Goal: Task Accomplishment & Management: Complete application form

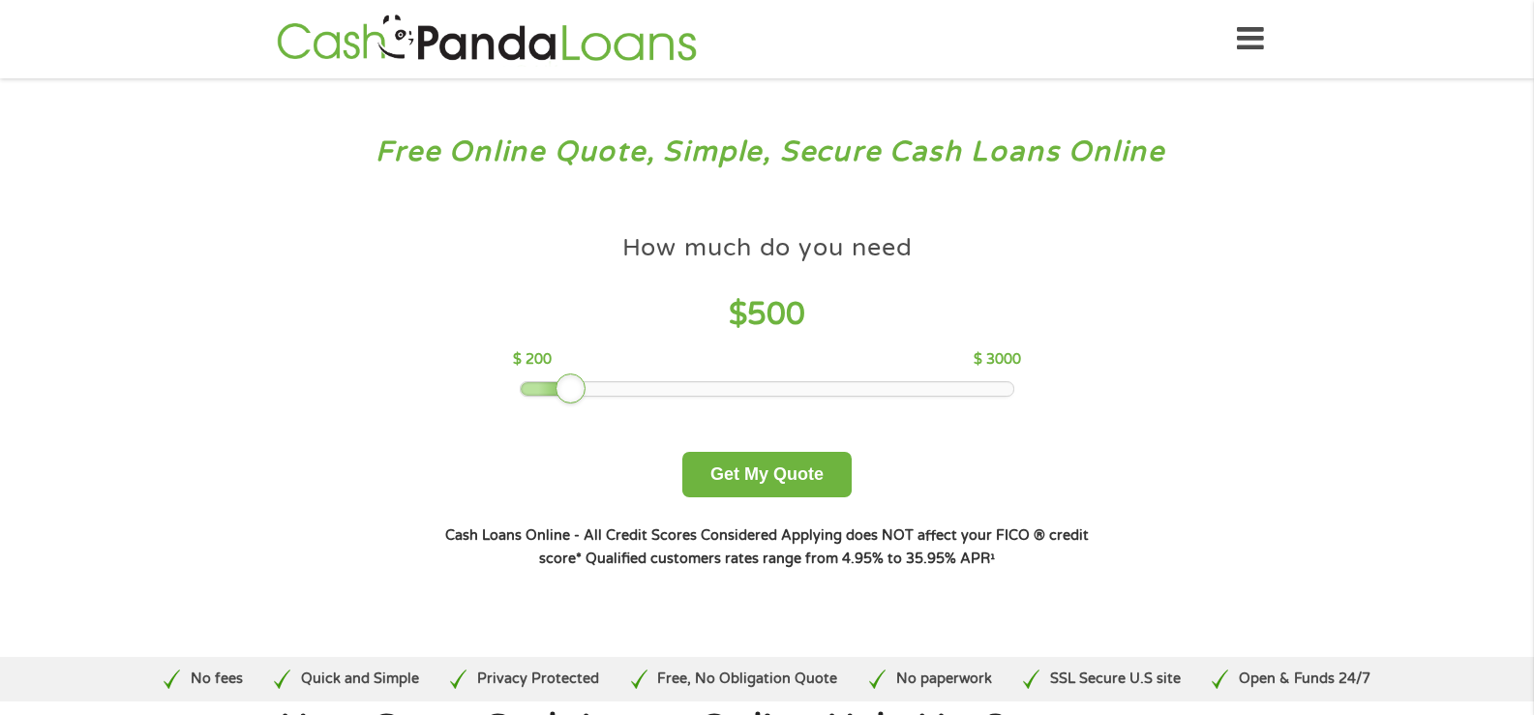
drag, startPoint x: 647, startPoint y: 388, endPoint x: 560, endPoint y: 380, distance: 87.4
click at [560, 380] on div at bounding box center [570, 388] width 31 height 31
drag, startPoint x: 560, startPoint y: 380, endPoint x: 705, endPoint y: 465, distance: 168.3
click at [705, 465] on button "Get My Quote" at bounding box center [766, 474] width 169 height 45
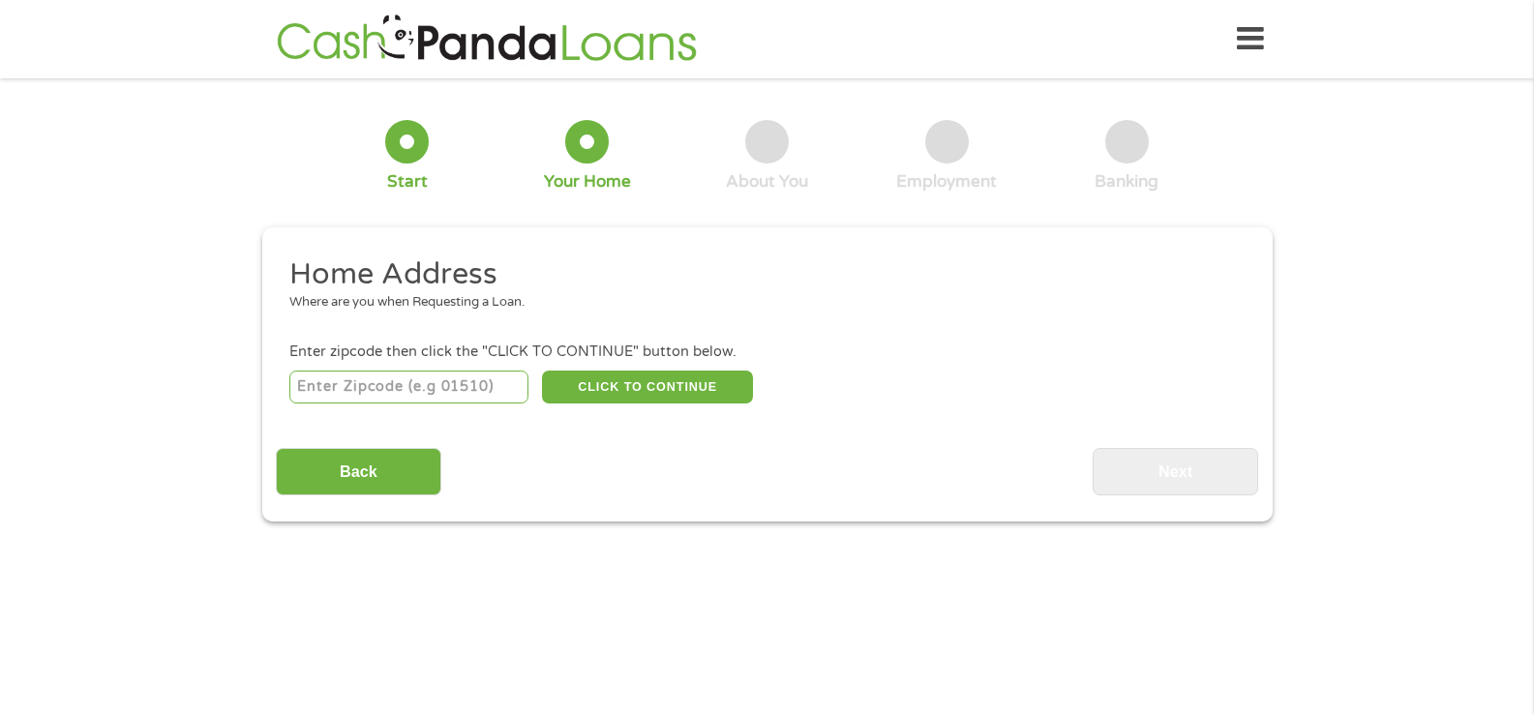
click at [444, 379] on input "number" at bounding box center [408, 387] width 239 height 33
type input "01854"
click at [554, 386] on button "CLICK TO CONTINUE" at bounding box center [647, 387] width 211 height 33
type input "01854"
type input "[PERSON_NAME]"
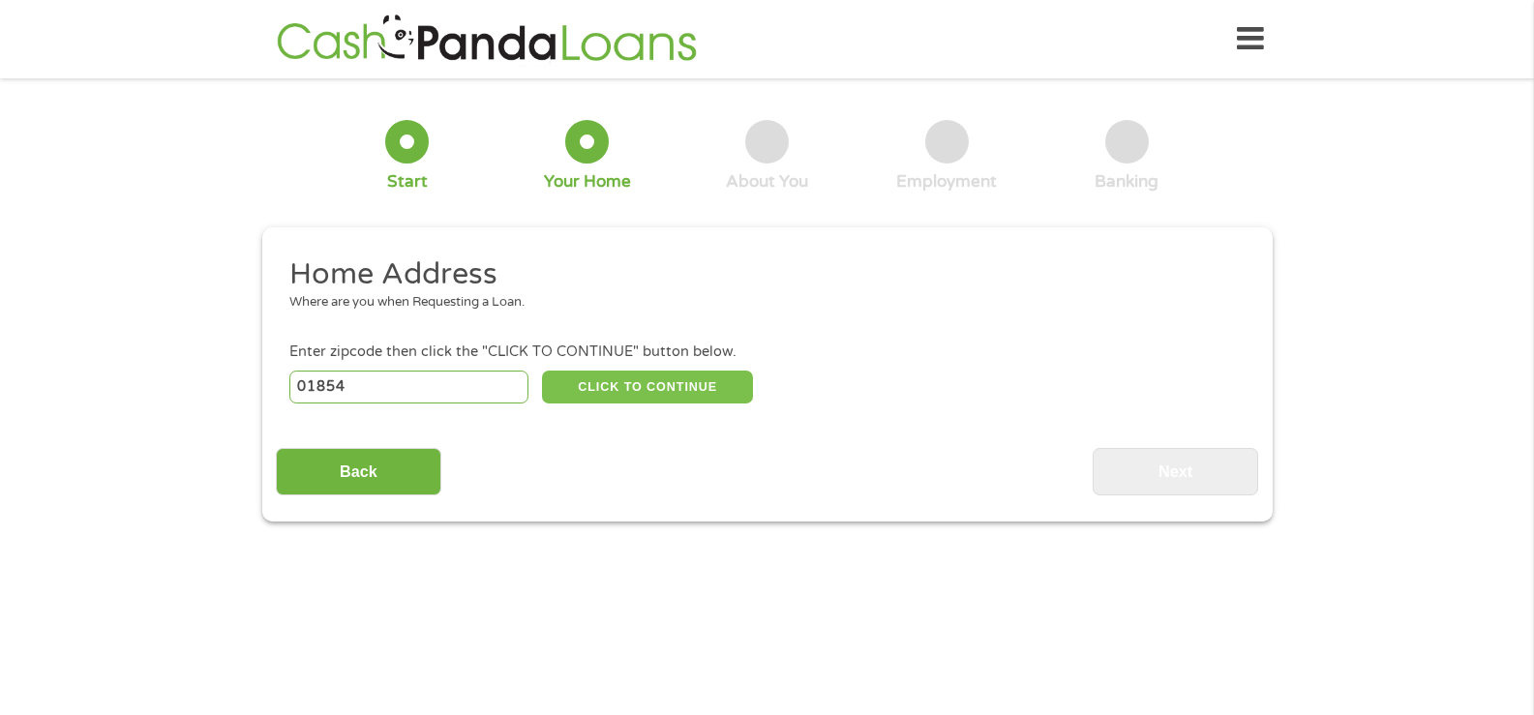
select select "[US_STATE]"
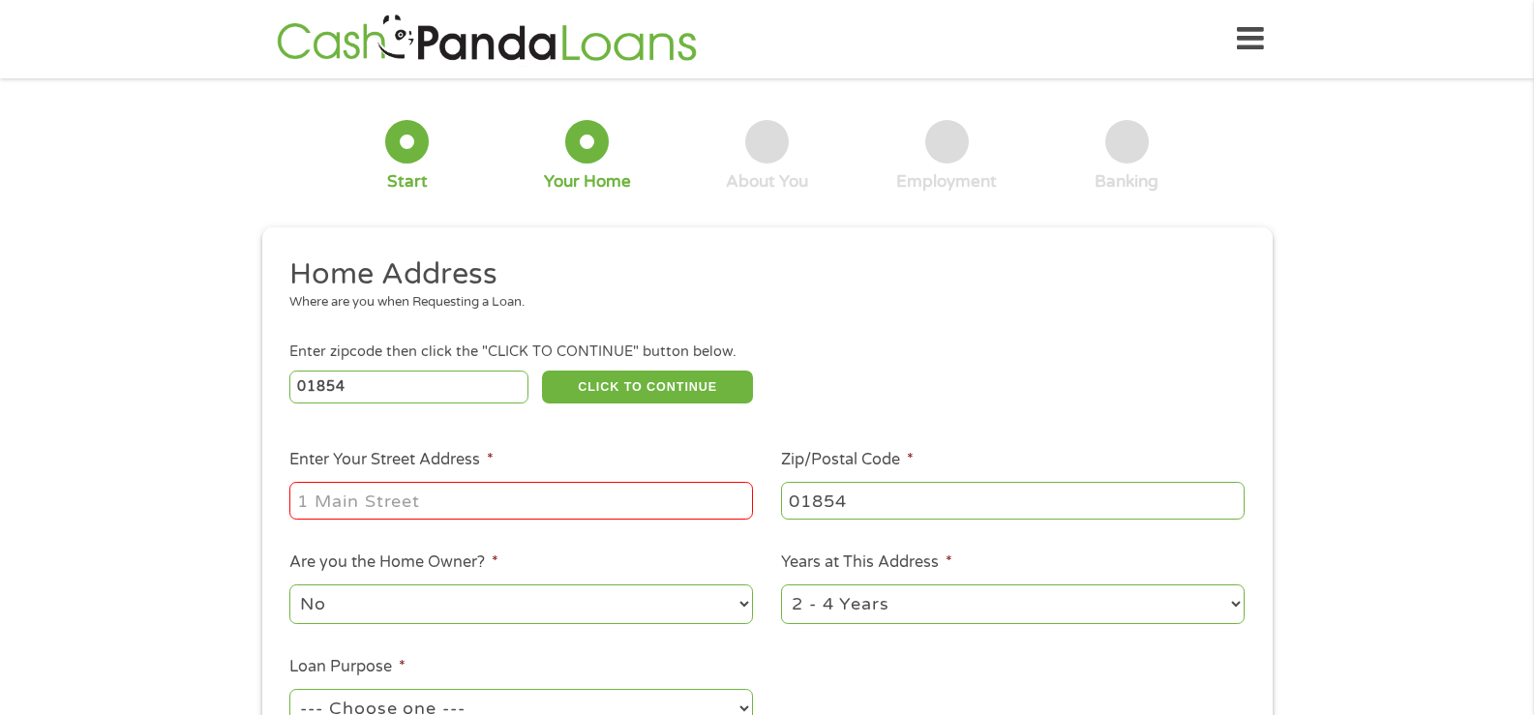
click at [441, 495] on input "Enter Your Street Address *" at bounding box center [520, 500] width 463 height 37
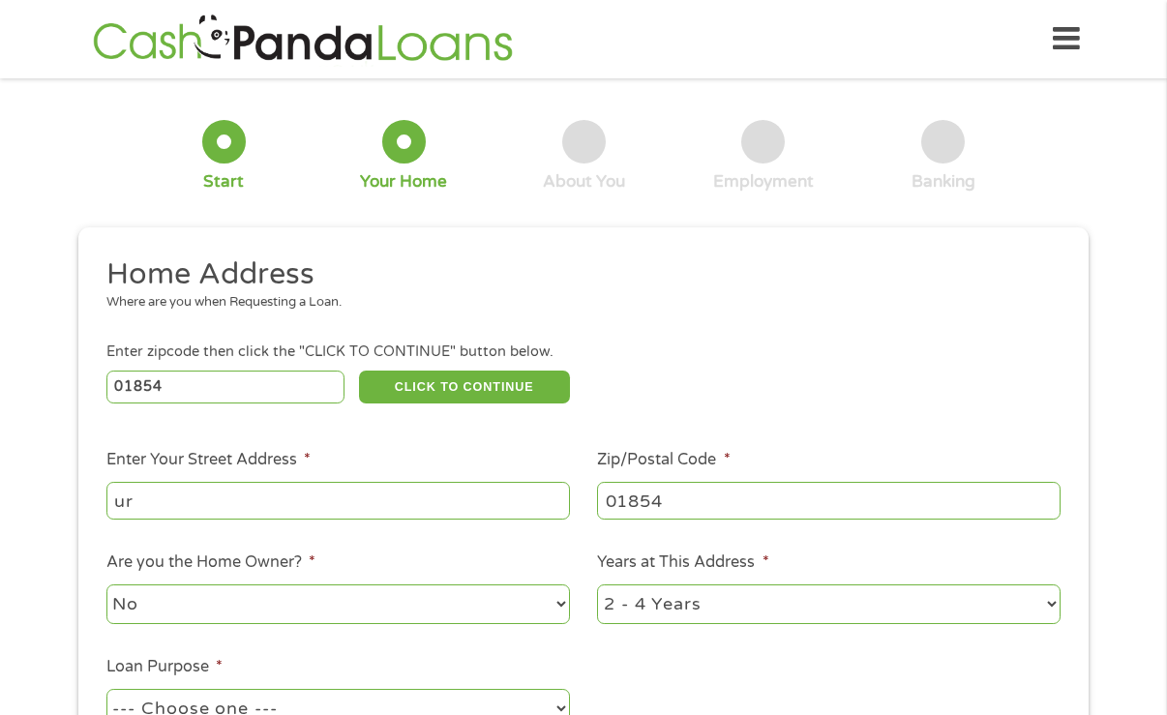
drag, startPoint x: 351, startPoint y: 333, endPoint x: 90, endPoint y: 441, distance: 282.8
drag, startPoint x: 90, startPoint y: 441, endPoint x: 254, endPoint y: 509, distance: 177.9
drag, startPoint x: 254, startPoint y: 509, endPoint x: 220, endPoint y: 140, distance: 370.3
click at [220, 140] on div at bounding box center [224, 142] width 44 height 44
click at [142, 499] on input "ur" at bounding box center [337, 500] width 463 height 37
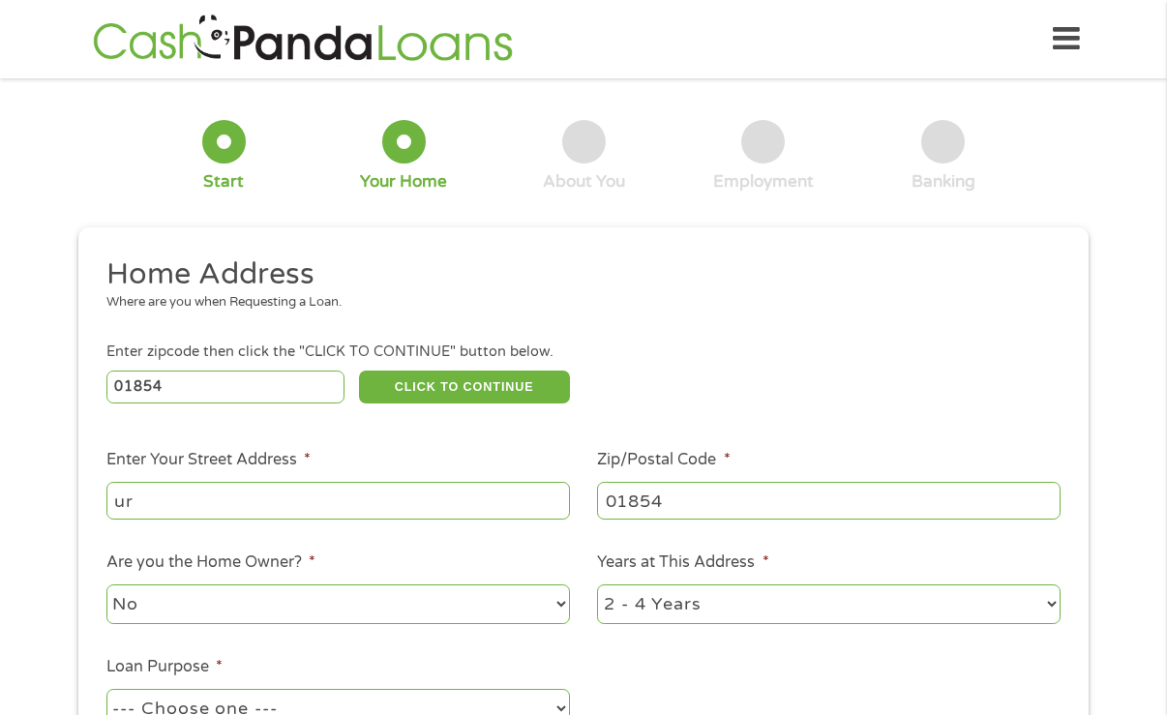
type input "u"
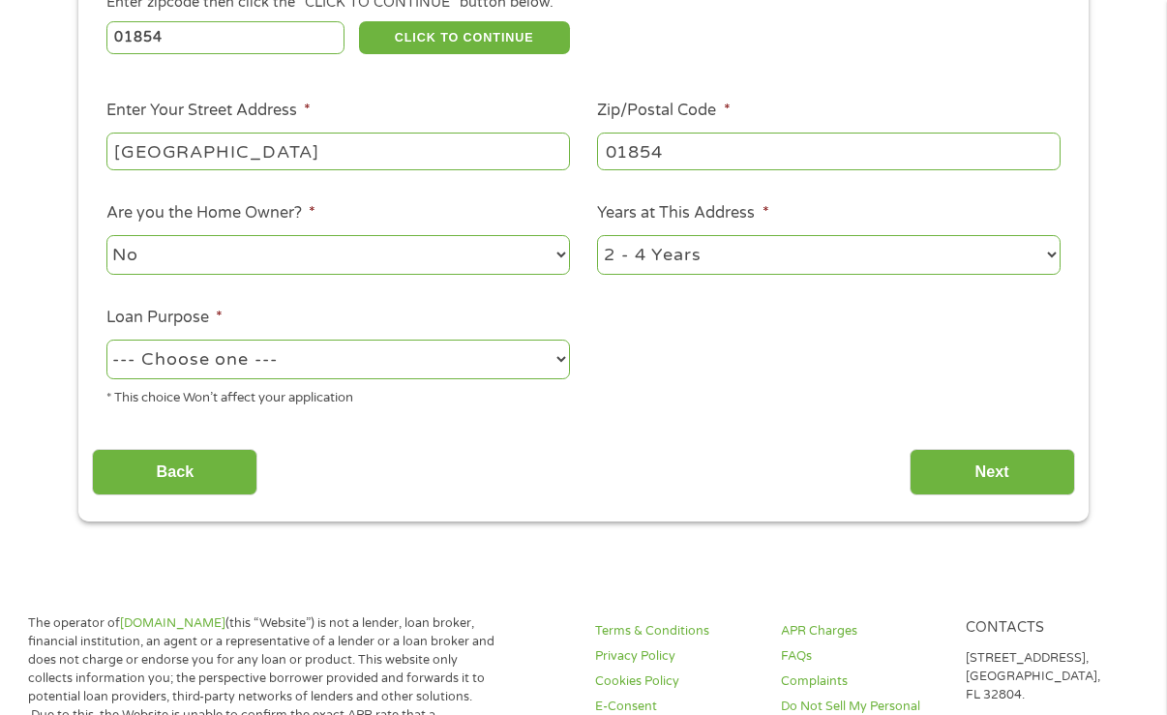
scroll to position [415, 0]
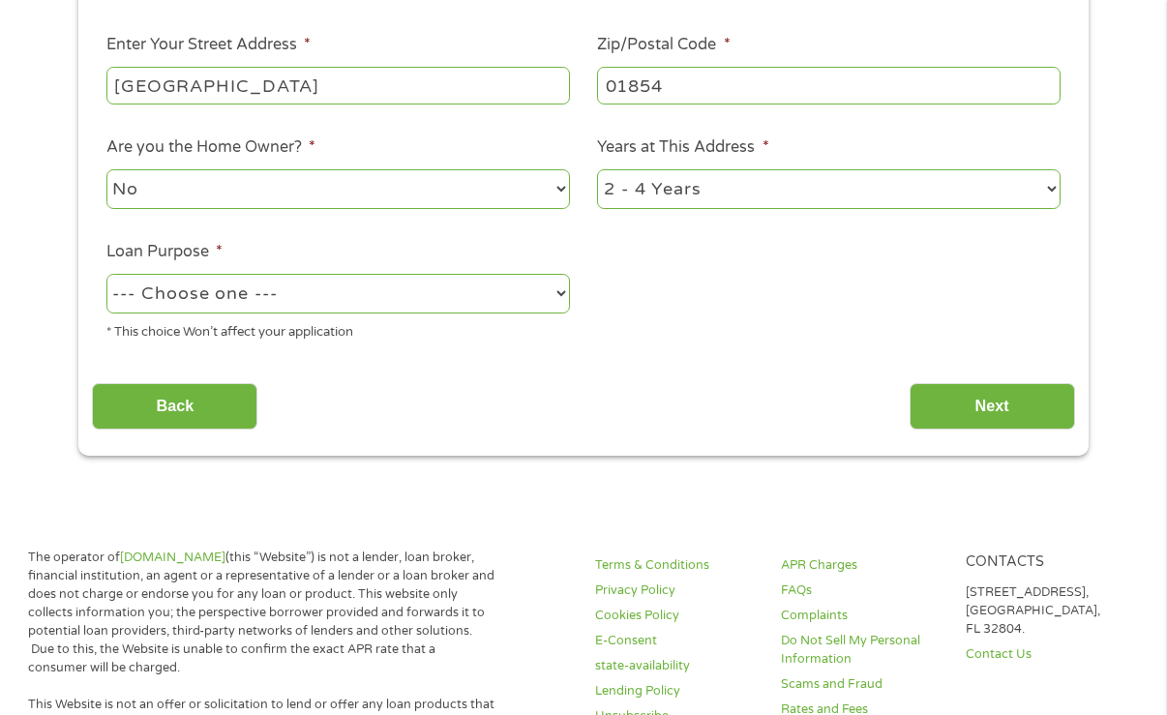
type input "Fourth Avenue"
drag, startPoint x: 925, startPoint y: 180, endPoint x: 773, endPoint y: 194, distance: 152.6
click at [1054, 187] on select "1 Year or less 1 - 2 Years 2 - 4 Years Over 4 Years" at bounding box center [828, 189] width 463 height 40
select select "60months"
click at [597, 169] on select "1 Year or less 1 - 2 Years 2 - 4 Years Over 4 Years" at bounding box center [828, 189] width 463 height 40
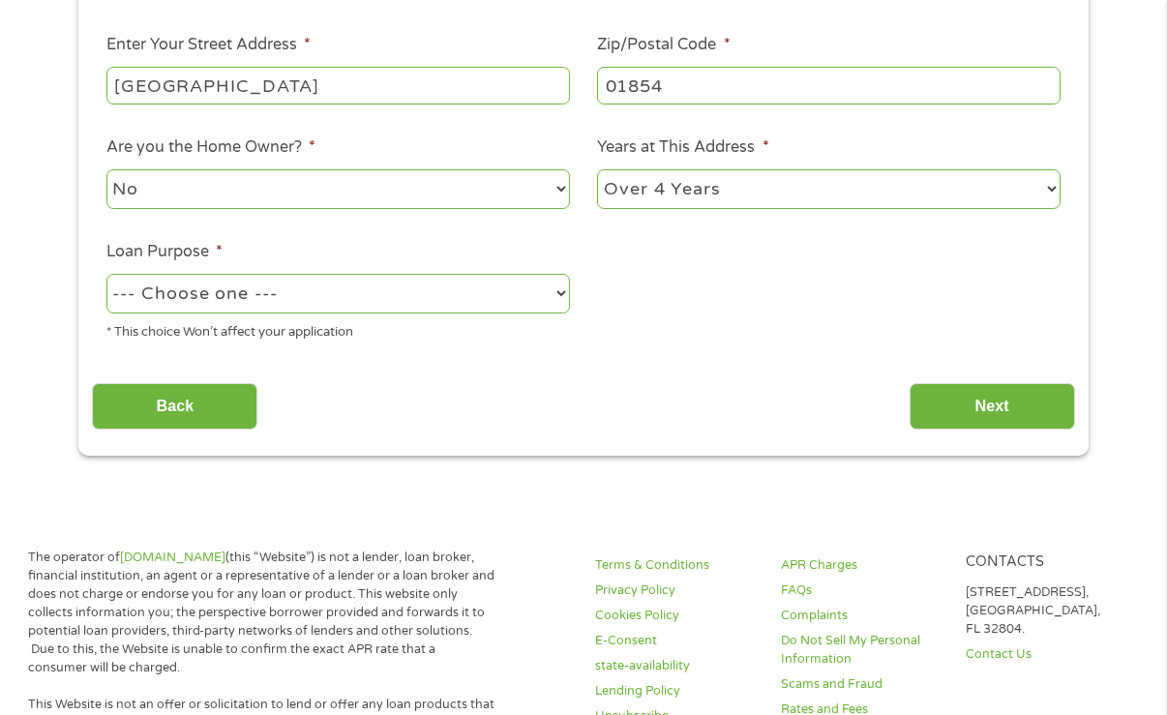
click at [492, 363] on div "Home Address Where are you when Requesting a Loan. Enter zipcode then click the…" at bounding box center [583, 135] width 982 height 590
drag, startPoint x: 492, startPoint y: 363, endPoint x: 462, endPoint y: 290, distance: 78.5
click at [462, 290] on select "--- Choose one --- Pay Bills Debt Consolidation Home Improvement Major Purchase…" at bounding box center [337, 294] width 463 height 40
drag, startPoint x: 462, startPoint y: 290, endPoint x: 137, endPoint y: 558, distance: 421.3
click at [137, 558] on link "[DOMAIN_NAME]" at bounding box center [172, 557] width 105 height 15
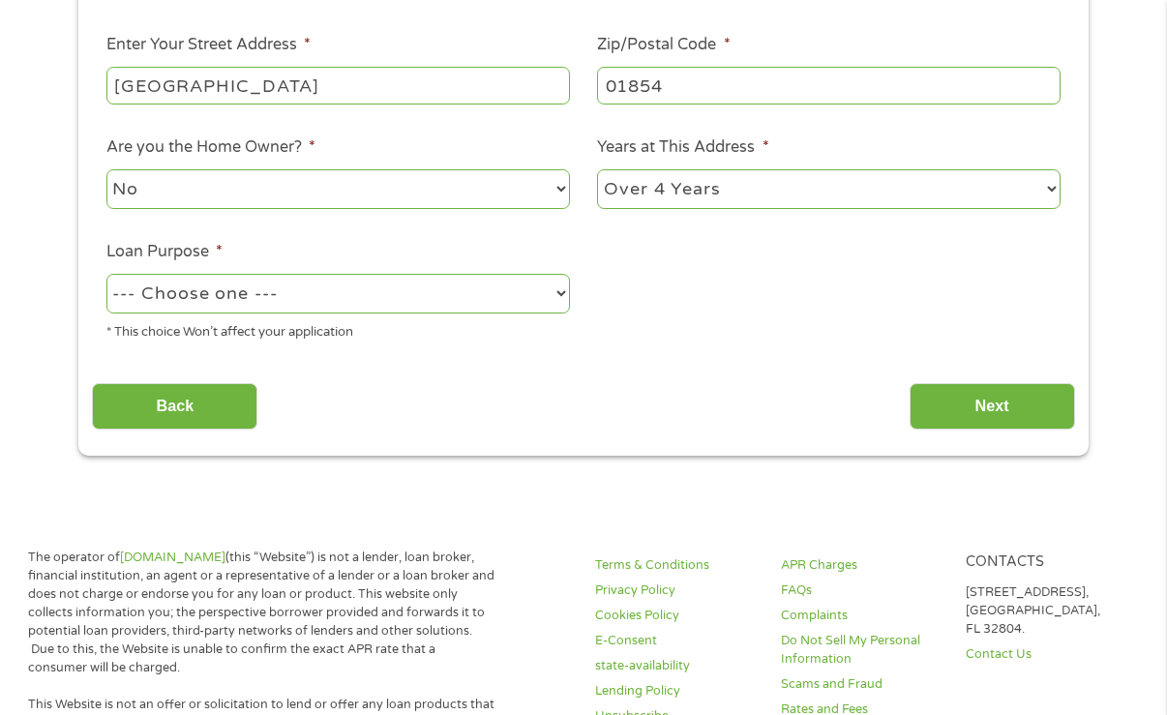
click at [555, 288] on select "--- Choose one --- Pay Bills Debt Consolidation Home Improvement Major Purchase…" at bounding box center [337, 294] width 463 height 40
drag, startPoint x: 552, startPoint y: 296, endPoint x: 538, endPoint y: 287, distance: 16.9
click at [538, 287] on select "--- Choose one --- Pay Bills Debt Consolidation Home Improvement Major Purchase…" at bounding box center [337, 294] width 463 height 40
click at [152, 561] on link "[DOMAIN_NAME]" at bounding box center [172, 557] width 105 height 15
click at [557, 294] on select "--- Choose one --- Pay Bills Debt Consolidation Home Improvement Major Purchase…" at bounding box center [337, 294] width 463 height 40
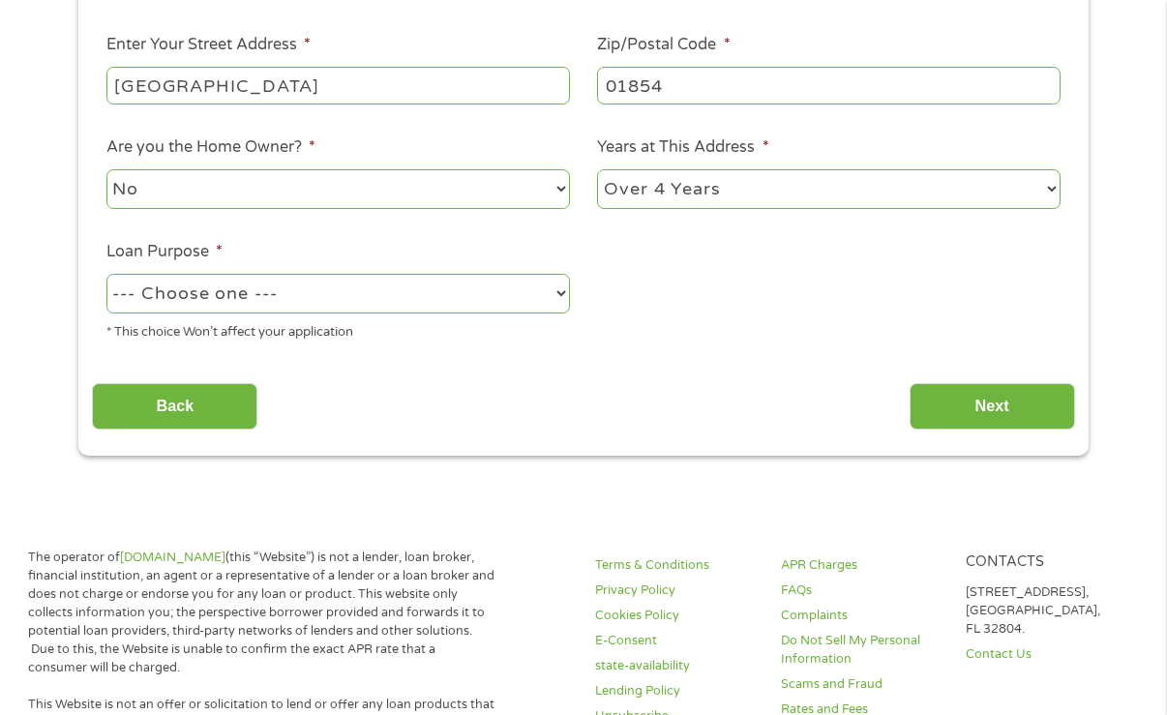
drag, startPoint x: 542, startPoint y: 324, endPoint x: 540, endPoint y: 300, distance: 24.3
click at [549, 290] on select "--- Choose one --- Pay Bills Debt Consolidation Home Improvement Major Purchase…" at bounding box center [337, 294] width 463 height 40
drag, startPoint x: 549, startPoint y: 290, endPoint x: 539, endPoint y: 291, distance: 9.7
click at [539, 291] on select "--- Choose one --- Pay Bills Debt Consolidation Home Improvement Major Purchase…" at bounding box center [337, 294] width 463 height 40
drag, startPoint x: 539, startPoint y: 291, endPoint x: 165, endPoint y: 432, distance: 399.3
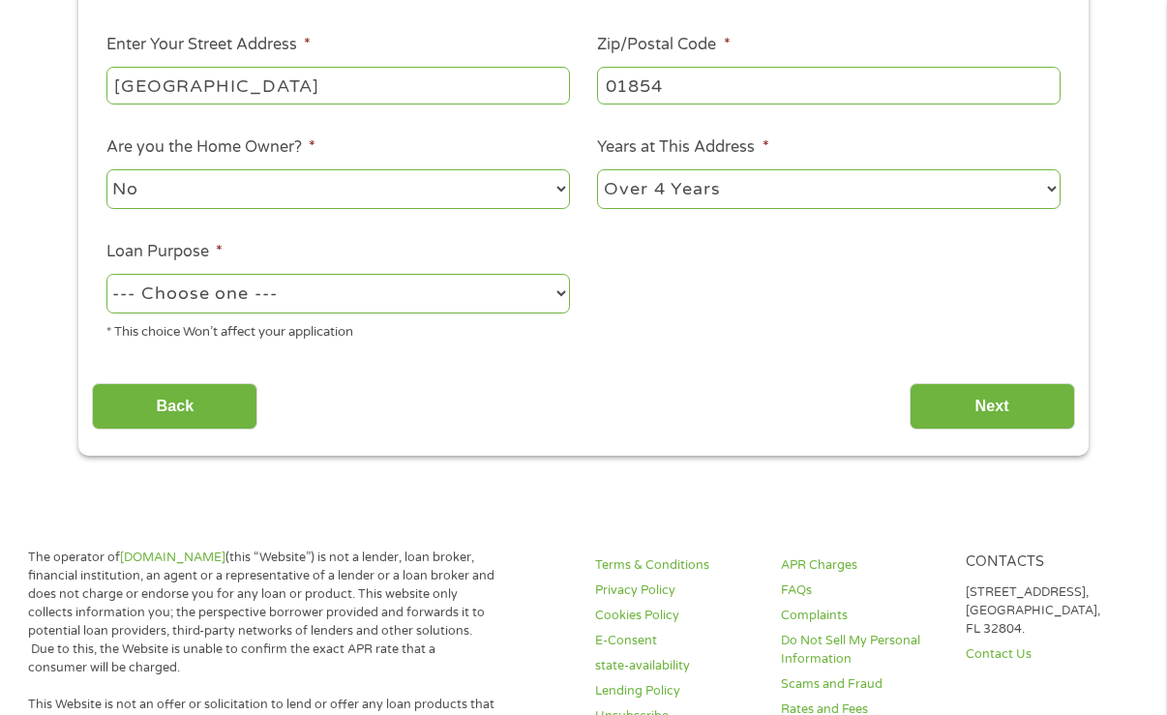
click at [165, 432] on div "This field is hidden when viewing the form gclid EAIaIQobChMIn4SY0MbsjwMVyWVHAR…" at bounding box center [583, 133] width 1010 height 643
click at [555, 290] on select "--- Choose one --- Pay Bills Debt Consolidation Home Improvement Major Purchase…" at bounding box center [337, 294] width 463 height 40
drag, startPoint x: 555, startPoint y: 290, endPoint x: 583, endPoint y: 242, distance: 55.9
click at [583, 242] on ul "Home Address Where are you when Requesting a Loan. Enter zipcode then click the…" at bounding box center [583, 98] width 982 height 517
drag, startPoint x: 586, startPoint y: 240, endPoint x: 547, endPoint y: 290, distance: 64.1
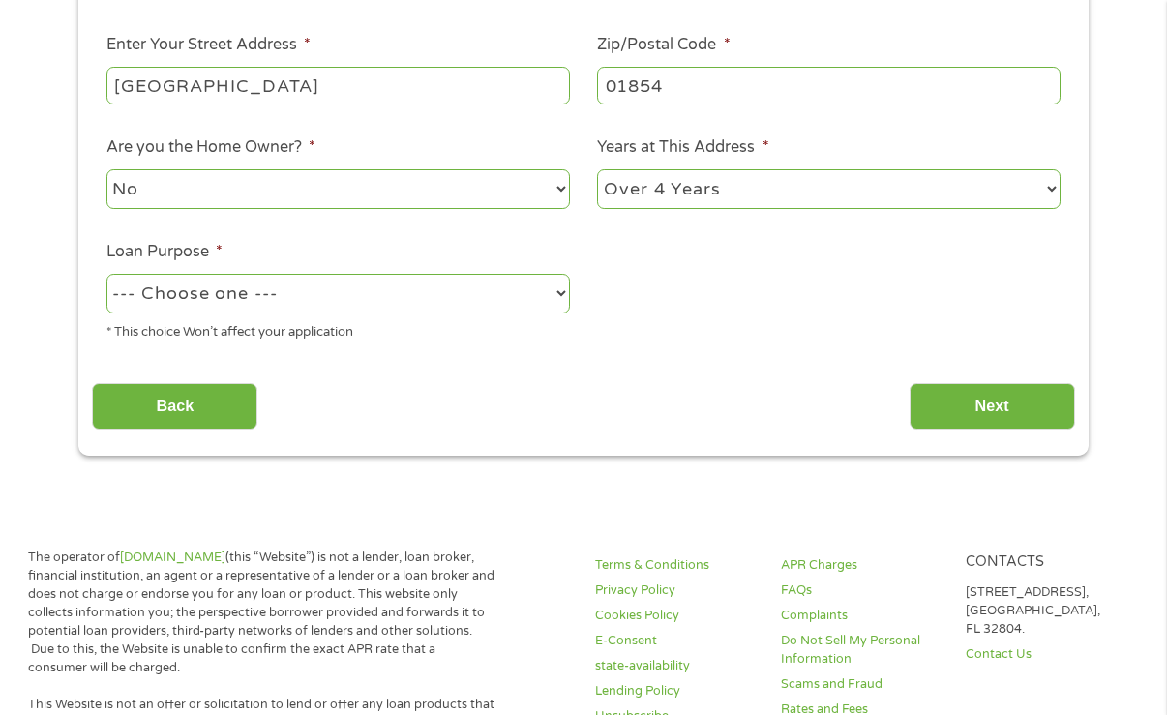
click at [547, 290] on select "--- Choose one --- Pay Bills Debt Consolidation Home Improvement Major Purchase…" at bounding box center [337, 294] width 463 height 40
select select "other"
click at [106, 274] on select "--- Choose one --- Pay Bills Debt Consolidation Home Improvement Major Purchase…" at bounding box center [337, 294] width 463 height 40
click at [938, 410] on input "Next" at bounding box center [991, 406] width 165 height 47
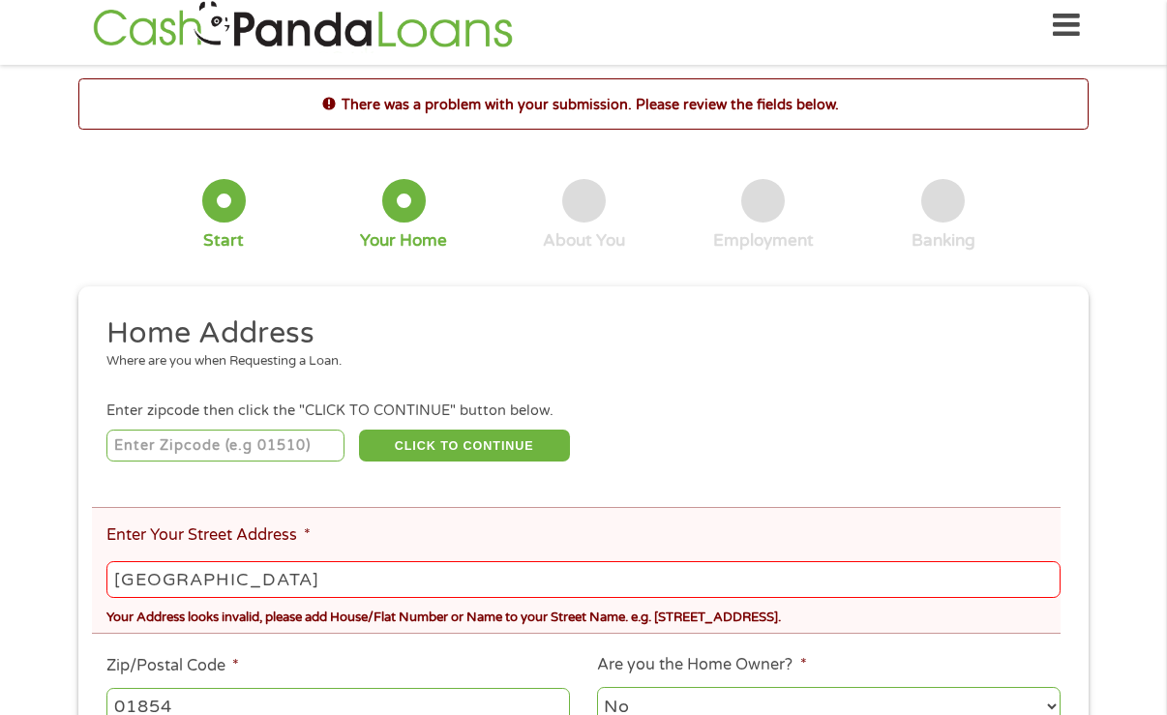
scroll to position [0, 0]
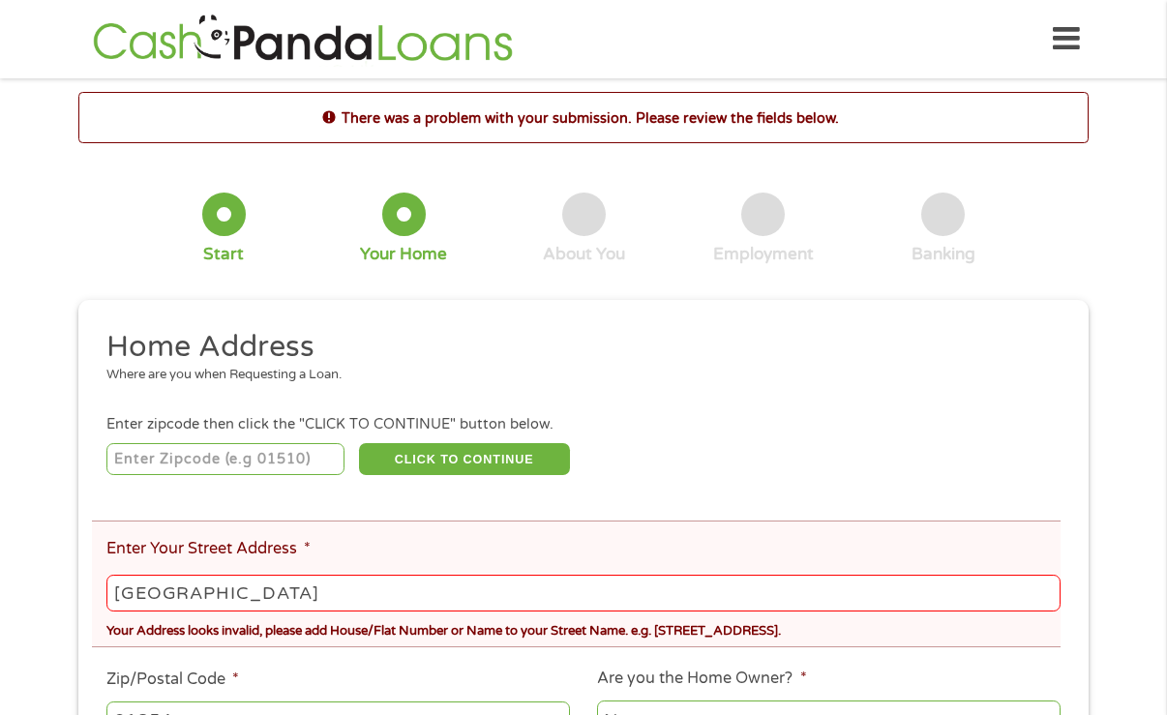
click at [209, 453] on input "number" at bounding box center [225, 459] width 239 height 33
type input "01854"
click at [432, 462] on button "CLICK TO CONTINUE" at bounding box center [464, 459] width 211 height 33
click at [432, 458] on button "CLICK TO CONTINUE" at bounding box center [464, 459] width 211 height 33
click at [147, 579] on input "Fourth Avenue" at bounding box center [583, 593] width 954 height 37
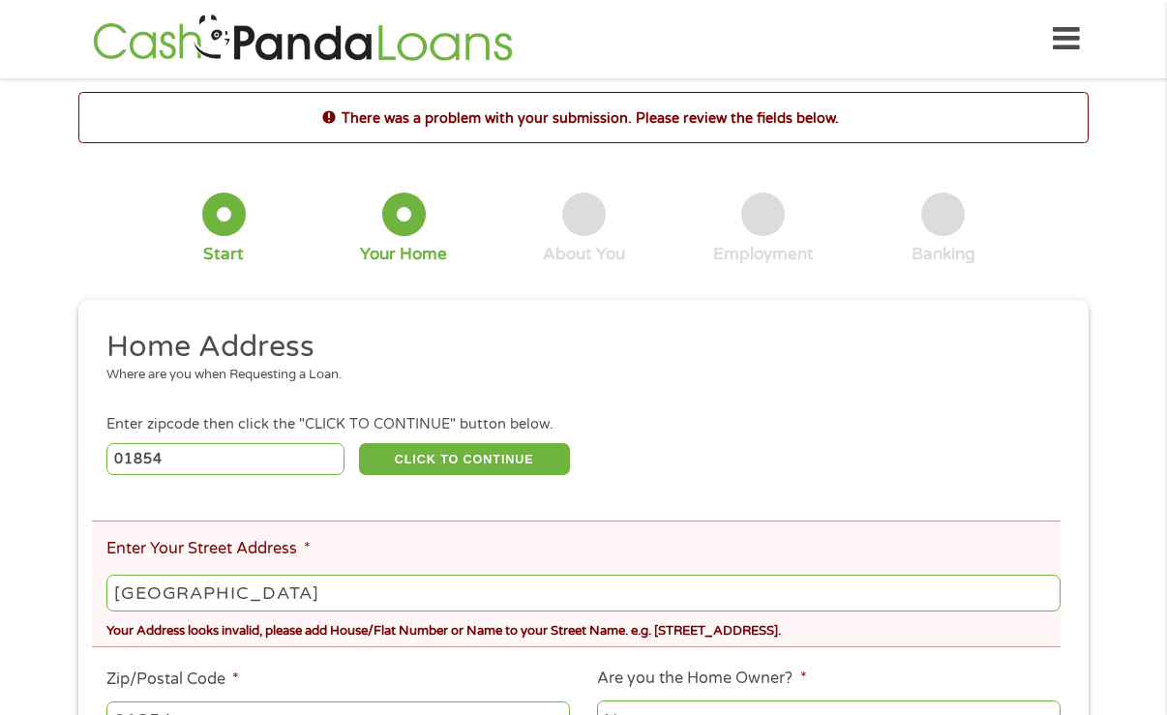
scroll to position [290, 0]
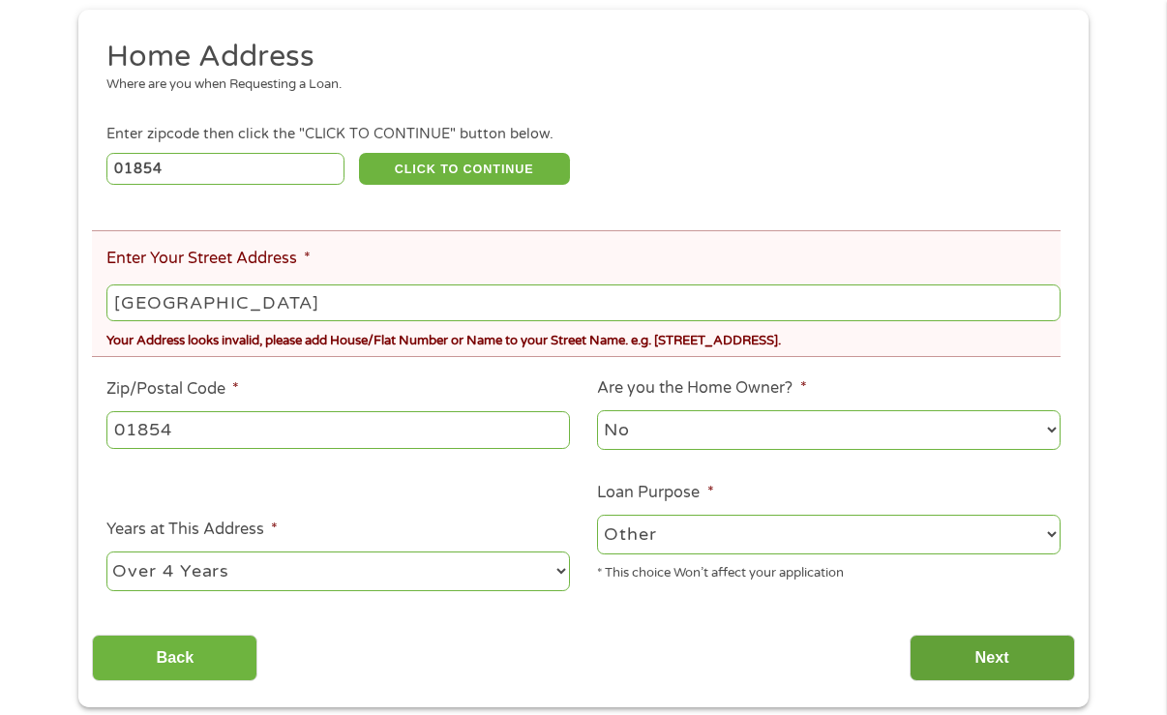
type input "4th Avenue"
click at [925, 663] on input "Next" at bounding box center [991, 658] width 165 height 47
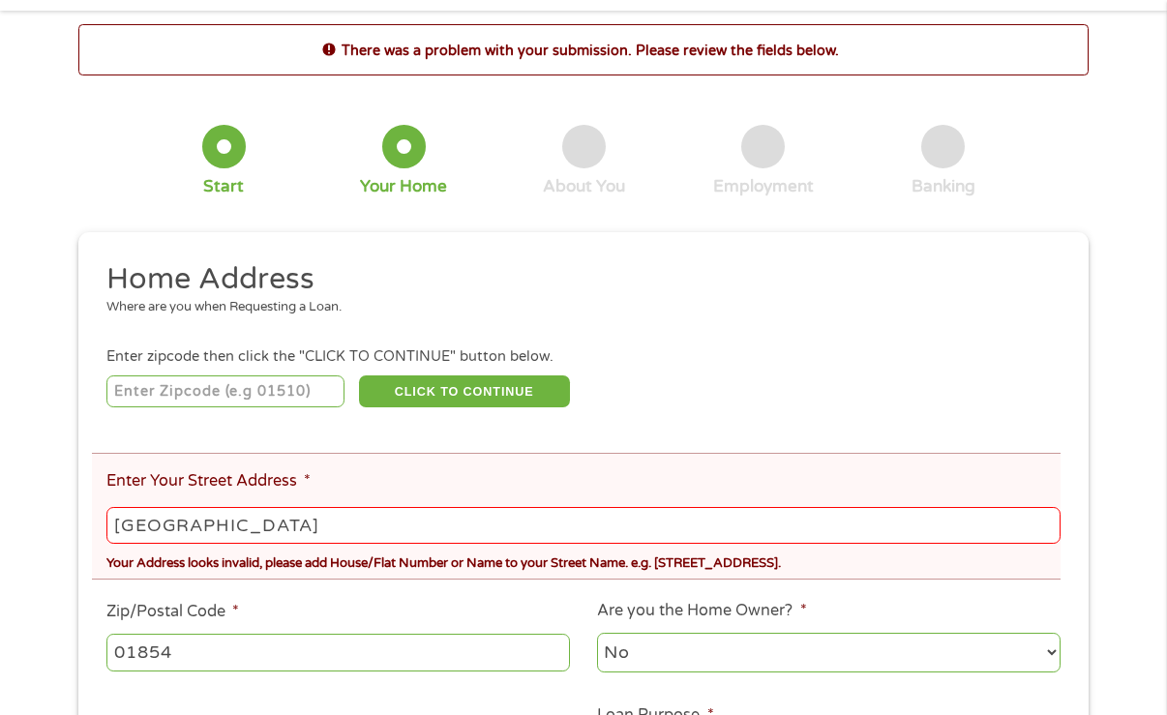
scroll to position [0, 0]
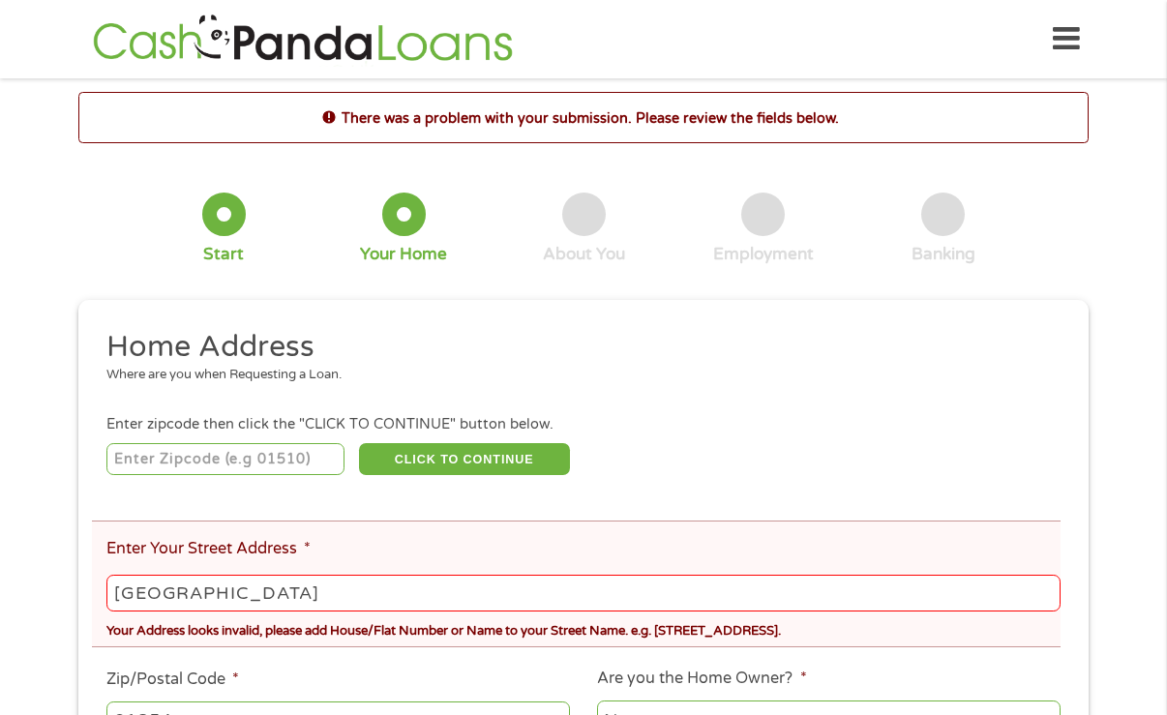
drag, startPoint x: 497, startPoint y: 527, endPoint x: 121, endPoint y: 545, distance: 376.8
click at [139, 592] on input "4th Avenue" at bounding box center [583, 593] width 954 height 37
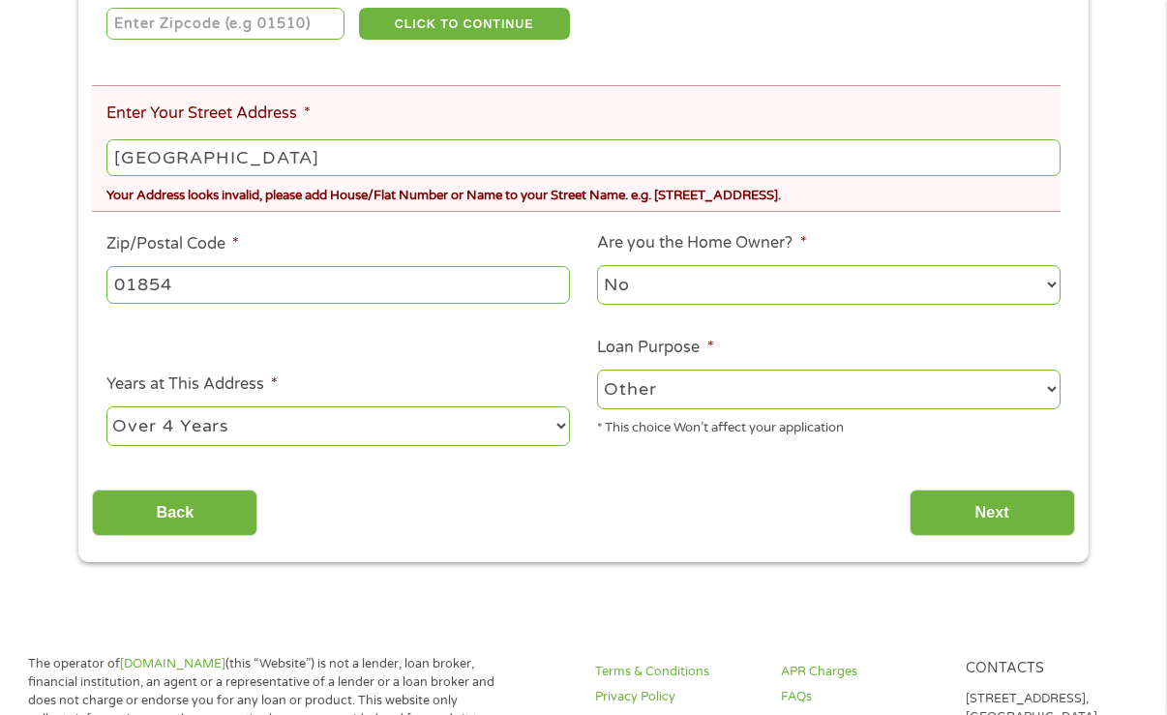
scroll to position [447, 0]
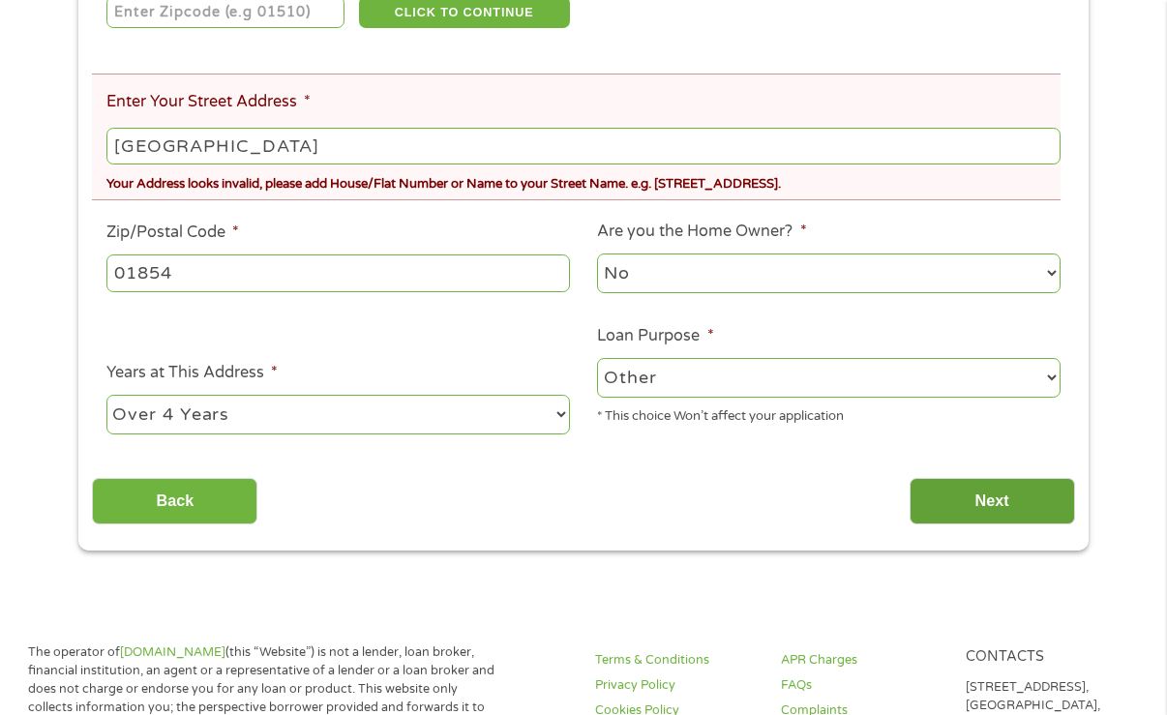
type input "Fourth Avenue"
click at [948, 503] on input "Next" at bounding box center [991, 501] width 165 height 47
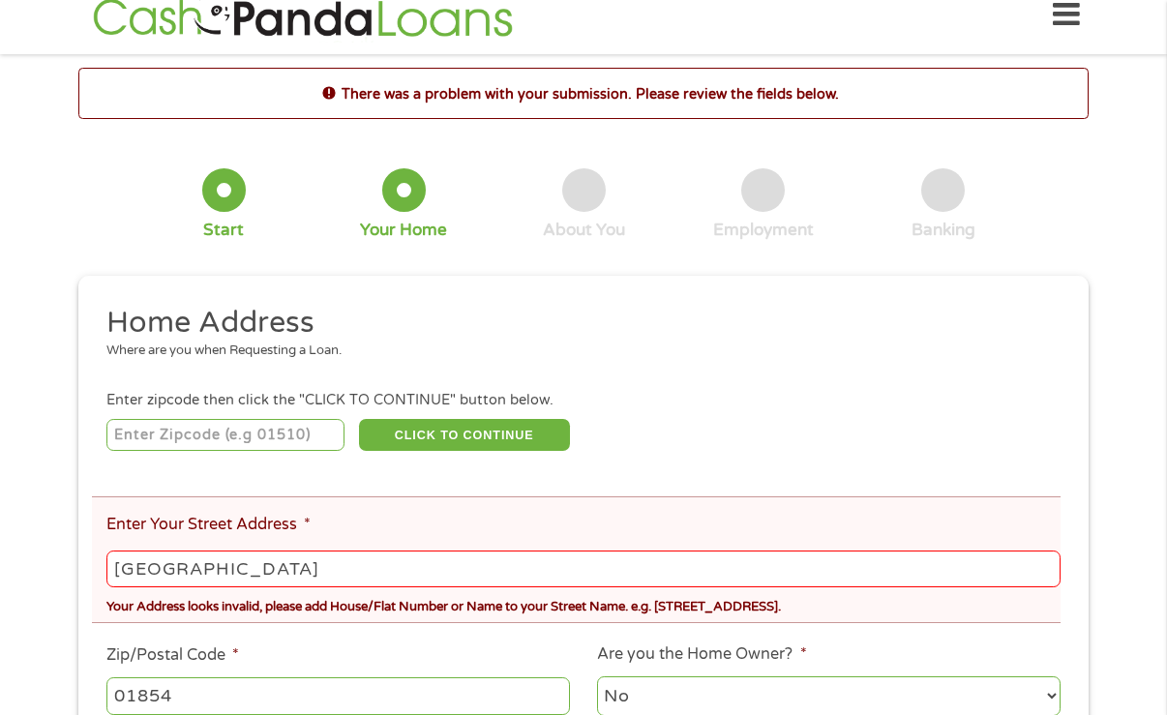
scroll to position [0, 0]
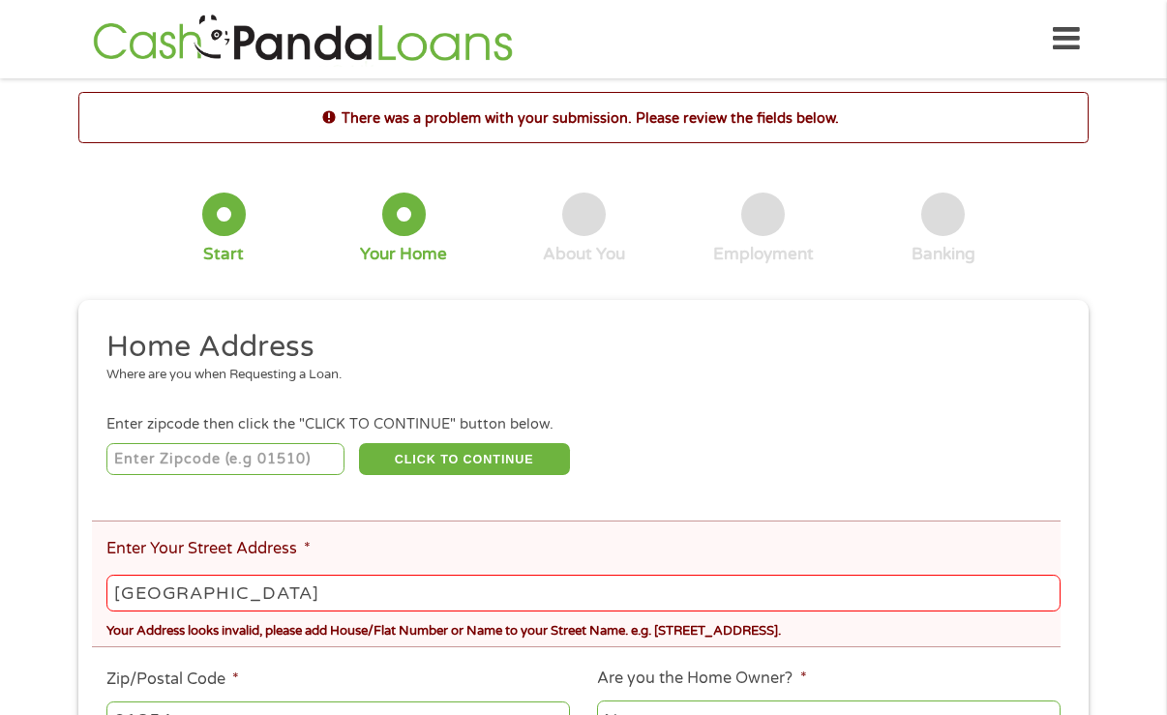
click at [257, 577] on input "Fourth Avenue" at bounding box center [583, 593] width 954 height 37
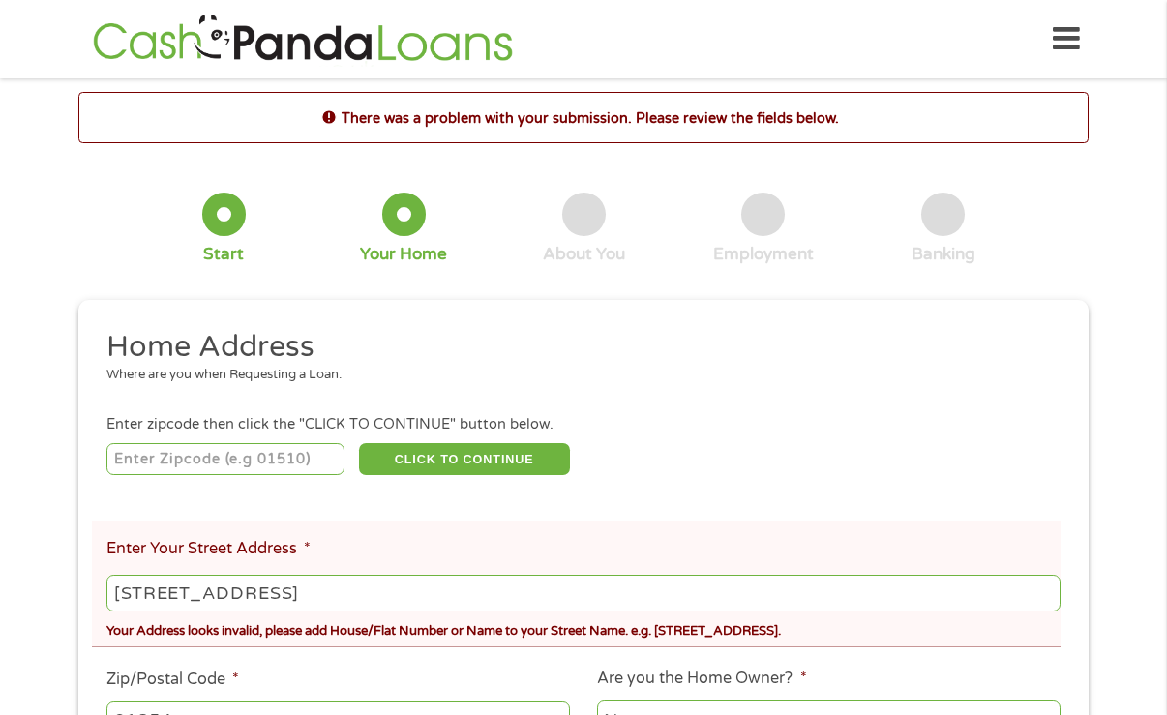
type input "59 Fourth Avenue"
click at [248, 460] on input "number" at bounding box center [225, 459] width 239 height 33
type input "01854"
click at [388, 463] on button "CLICK TO CONTINUE" at bounding box center [464, 459] width 211 height 33
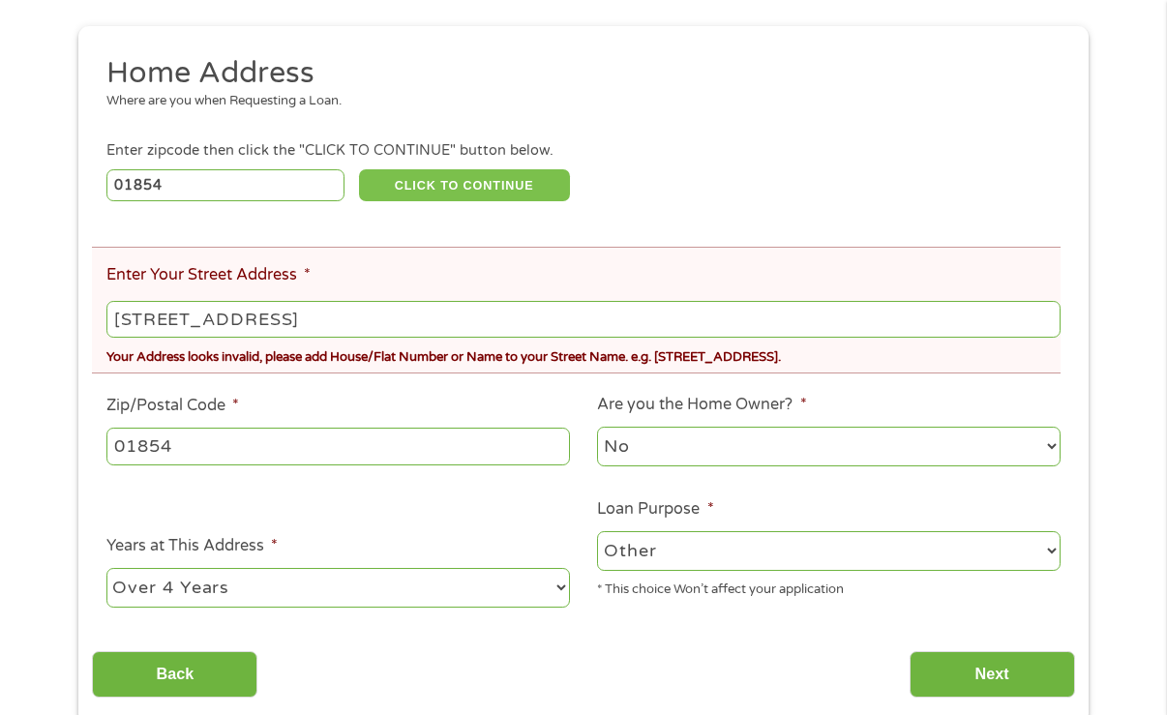
scroll to position [278, 0]
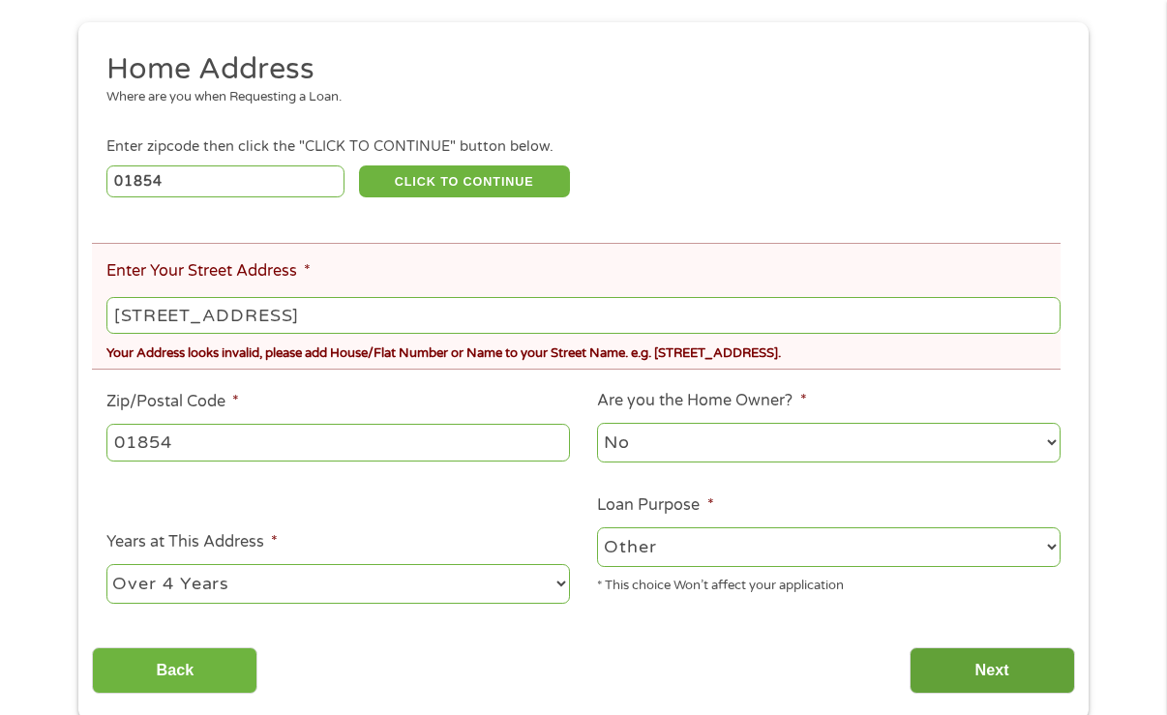
drag, startPoint x: 1137, startPoint y: 149, endPoint x: 927, endPoint y: 681, distance: 572.1
click at [927, 681] on input "Next" at bounding box center [991, 670] width 165 height 47
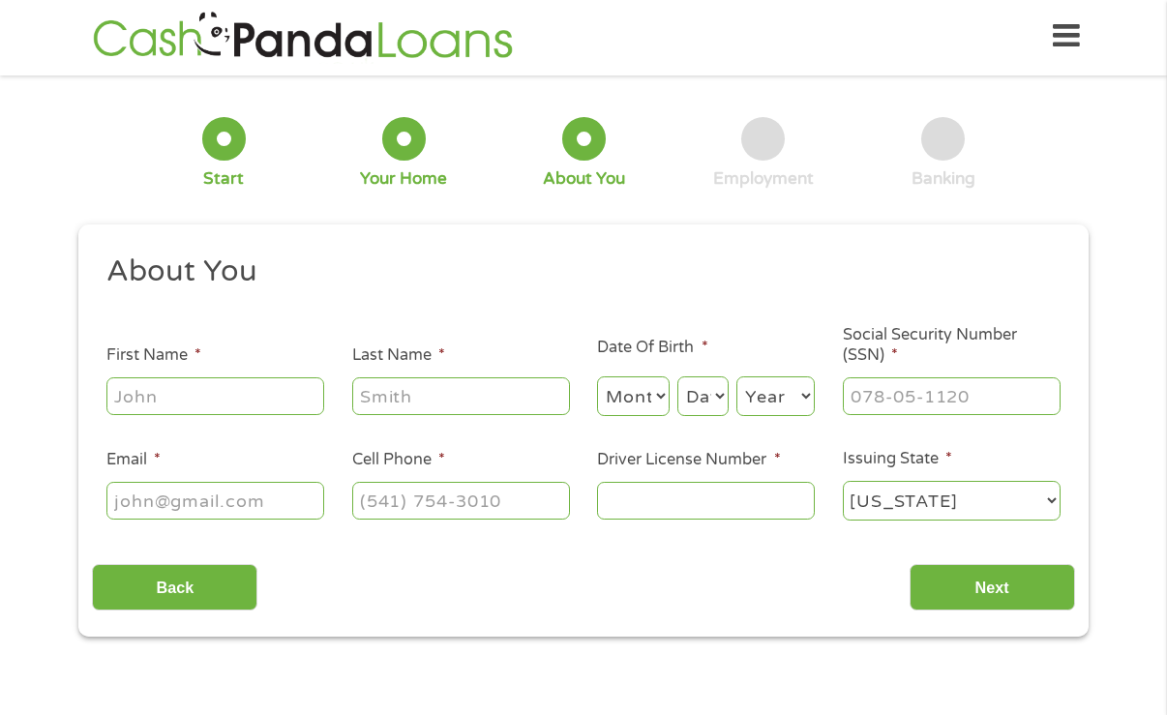
scroll to position [0, 0]
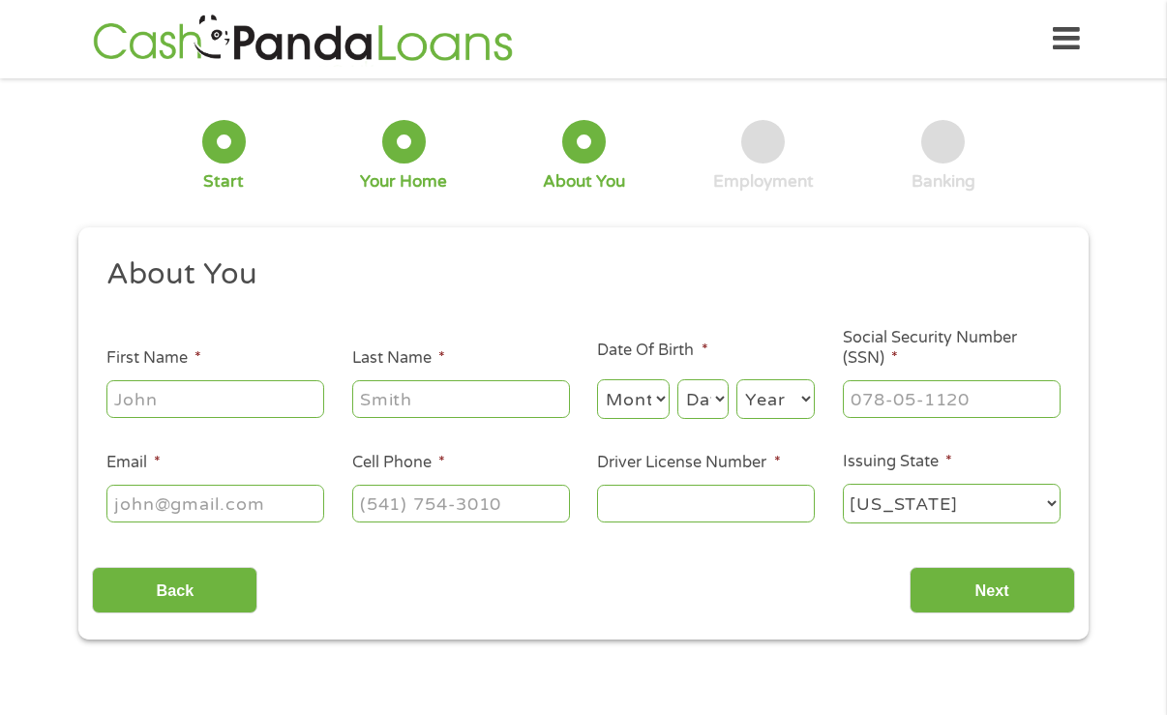
click at [251, 385] on input "First Name *" at bounding box center [215, 398] width 218 height 37
type input "Juli"
type input "Rogers"
select select "3"
select select "7"
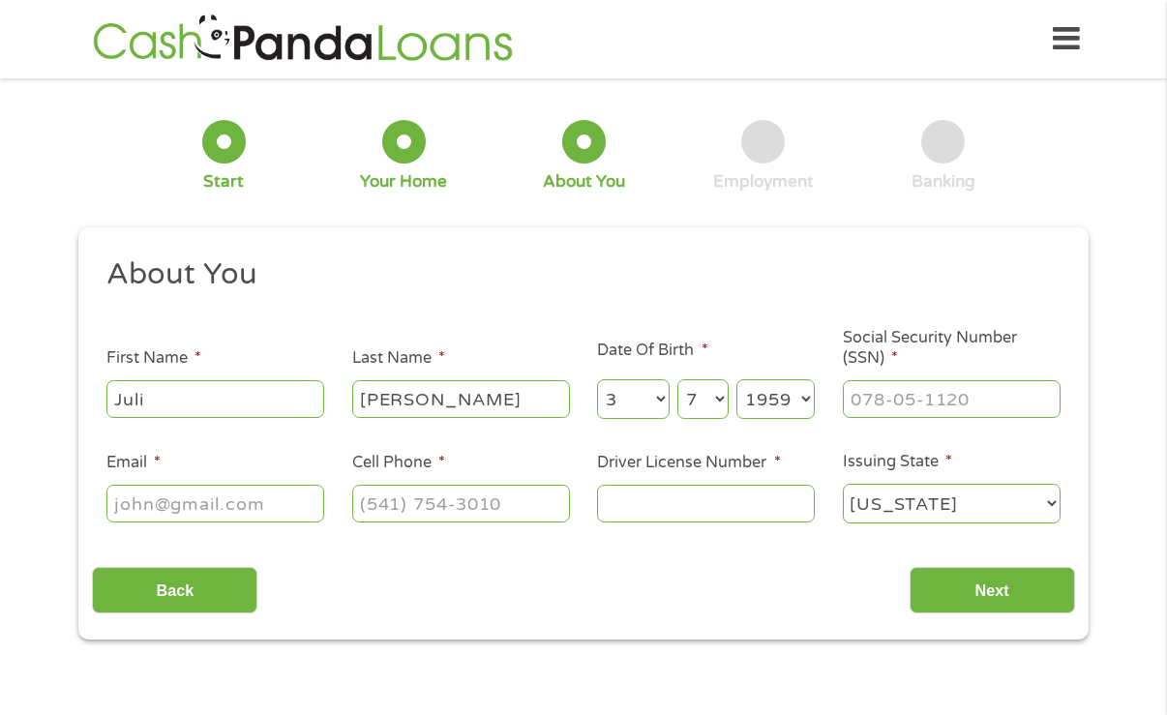
select select "1953"
click at [909, 395] on input "033-43-2284" at bounding box center [952, 398] width 218 height 37
type input "033-42-2284"
click at [124, 489] on input "Email *" at bounding box center [215, 503] width 218 height 37
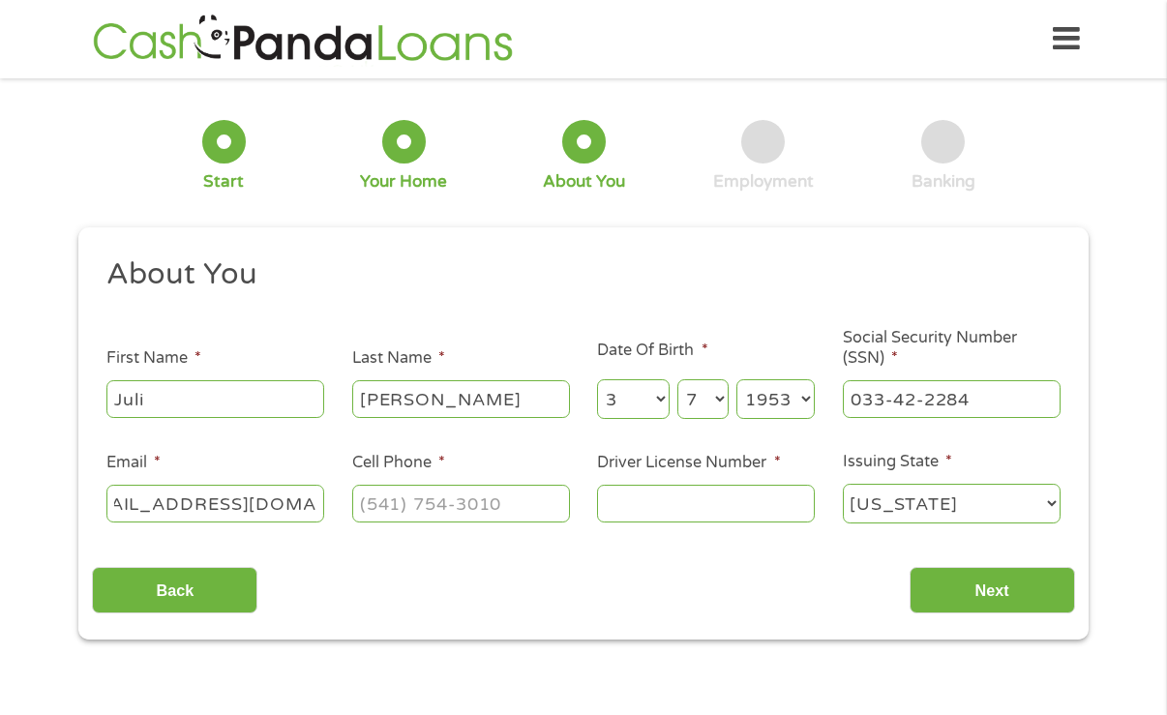
type input "julirogers2025@gmail.com"
type input "(978) 884-3191"
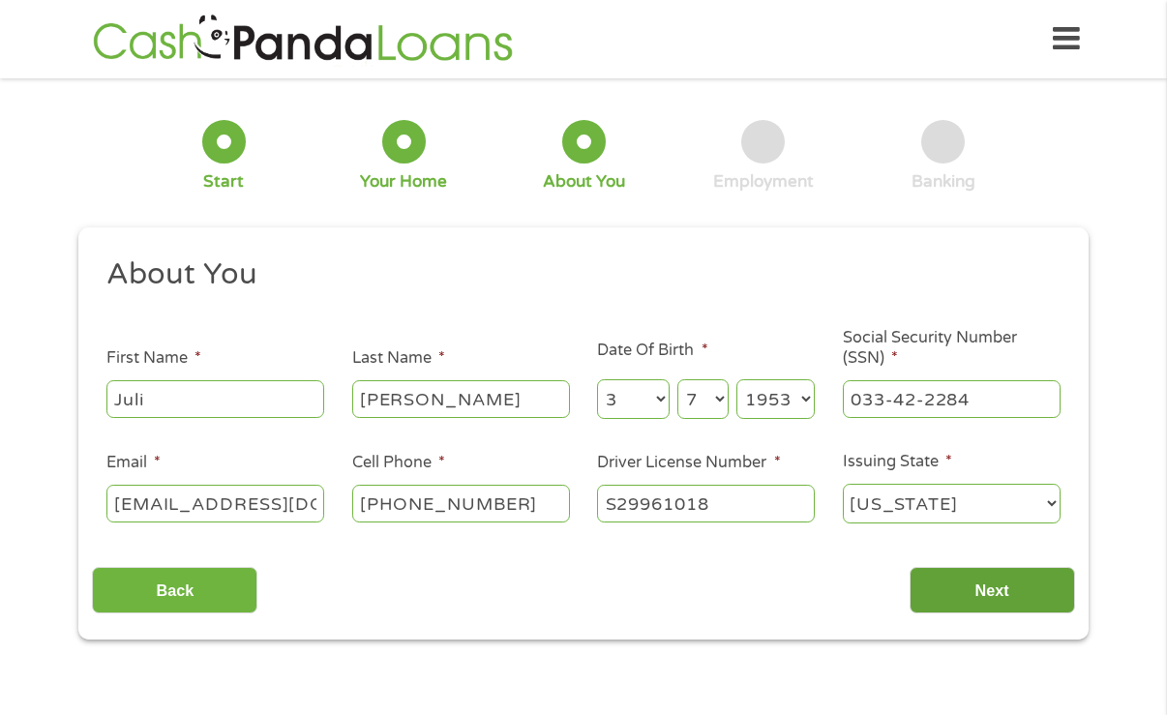
type input "S29961018"
click at [952, 585] on input "Next" at bounding box center [991, 590] width 165 height 47
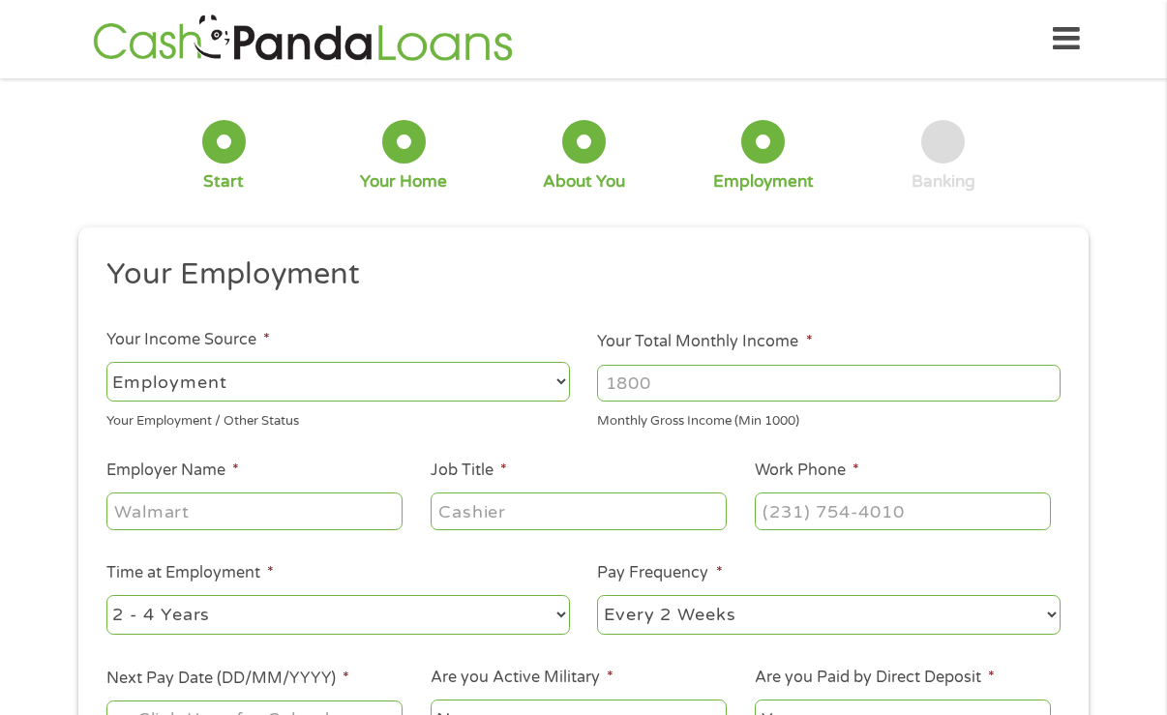
click at [556, 389] on select "--- Choose one --- Employment Self Employed Benefits" at bounding box center [337, 382] width 463 height 40
select select "benefits"
click at [106, 362] on select "--- Choose one --- Employment Self Employed Benefits" at bounding box center [337, 382] width 463 height 40
type input "Other"
type input "(978) 884-3191"
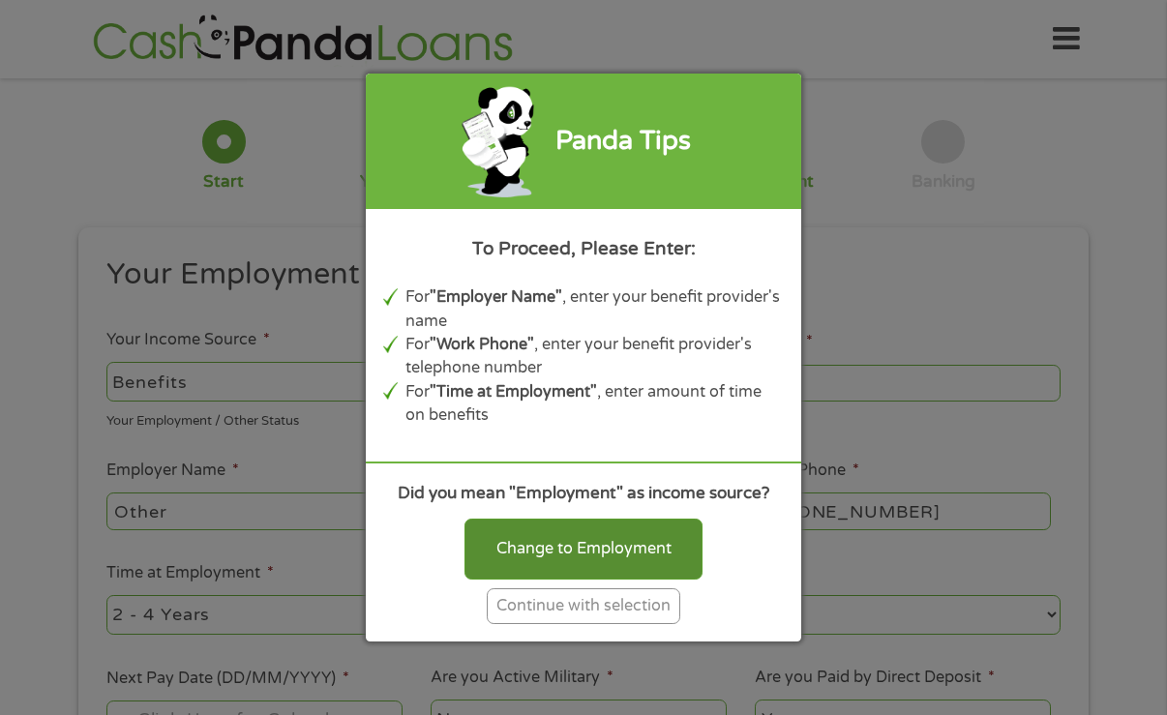
click at [503, 564] on div "Change to Employment" at bounding box center [583, 549] width 238 height 60
select select "fullTime"
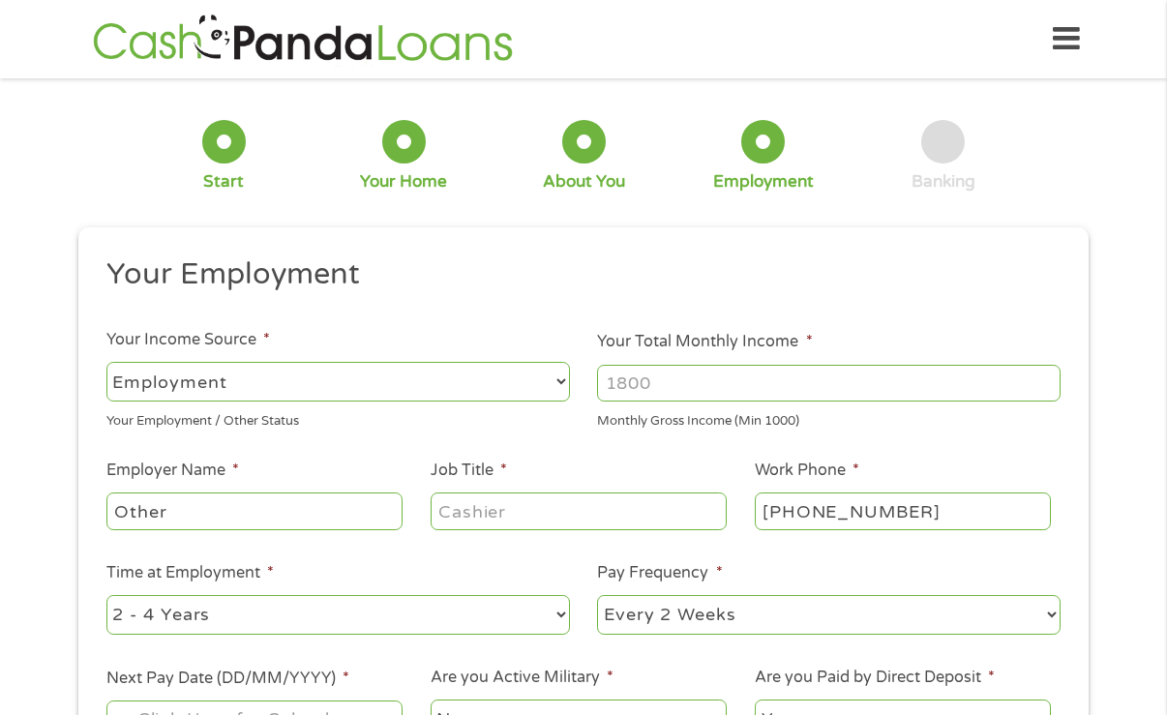
click at [286, 512] on input "Other" at bounding box center [254, 510] width 296 height 37
type input "OtherSO"
click at [616, 389] on input "Your Total Monthly Income *" at bounding box center [828, 383] width 463 height 37
type input "1470"
click at [128, 510] on input "OtherSO" at bounding box center [254, 510] width 296 height 37
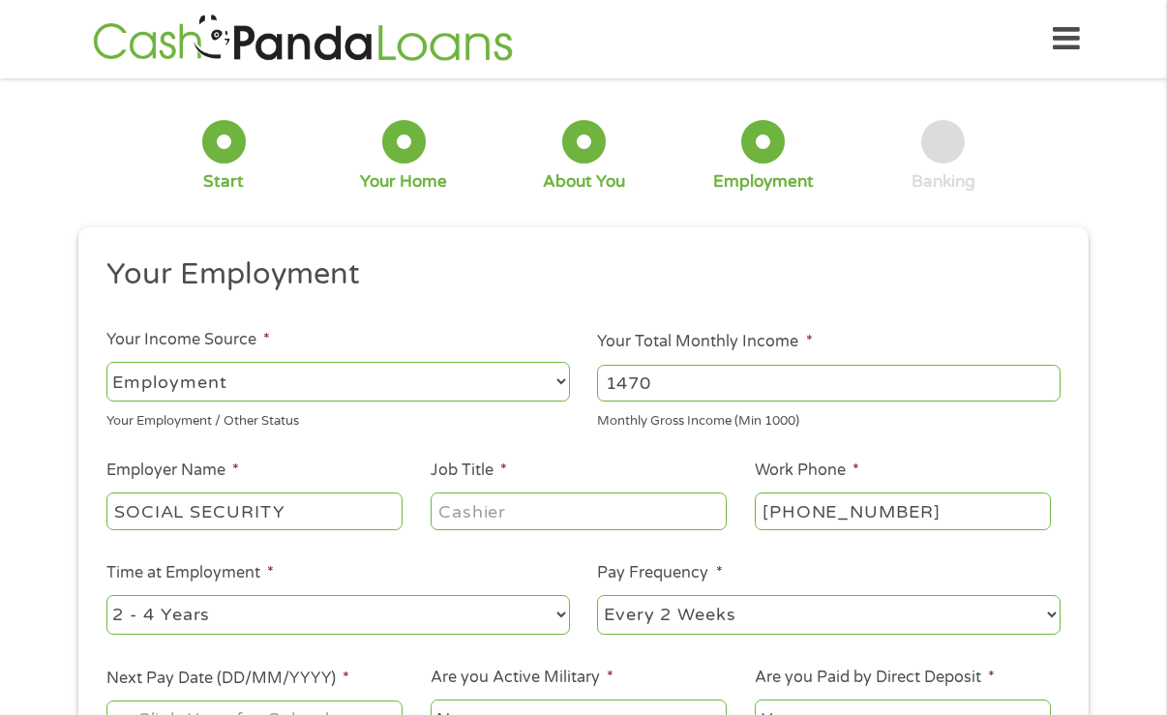
type input "SOCIAL SECURITY"
click at [446, 513] on input "Job Title *" at bounding box center [579, 510] width 296 height 37
type input "BENEFIT"
click at [556, 617] on select "--- Choose one --- 1 Year or less 1 - 2 Years 2 - 4 Years Over 4 Years" at bounding box center [337, 615] width 463 height 40
select select "60months"
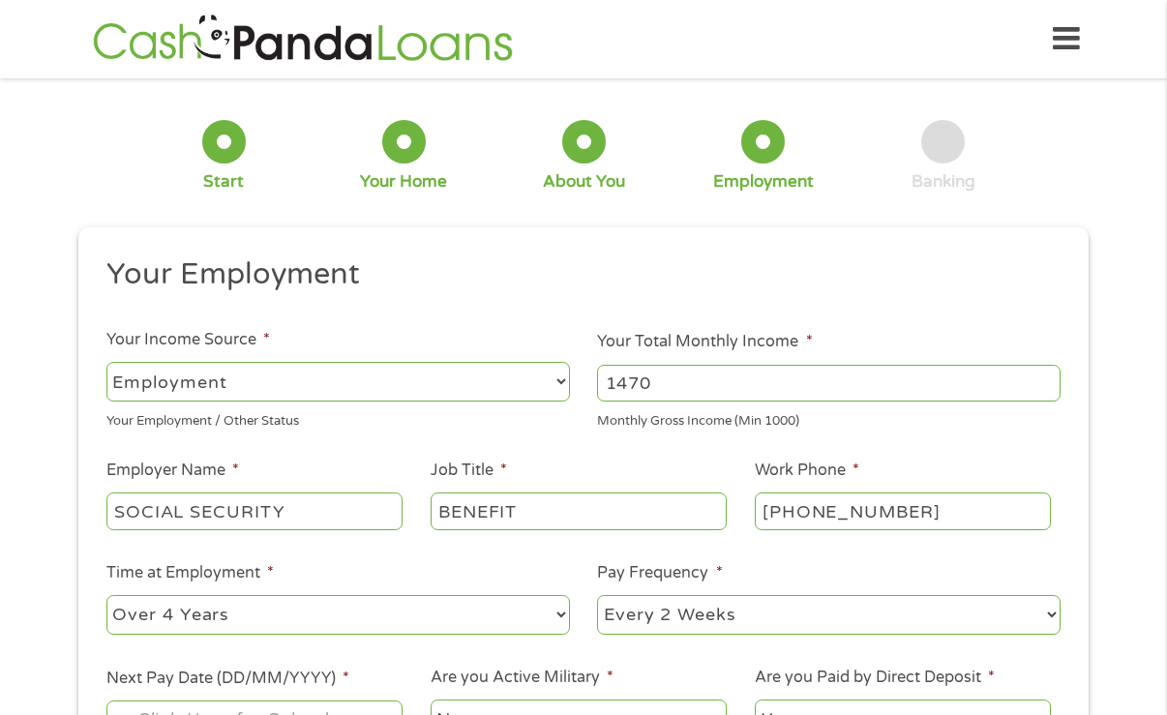
click at [106, 595] on select "--- Choose one --- 1 Year or less 1 - 2 Years 2 - 4 Years Over 4 Years" at bounding box center [337, 615] width 463 height 40
click at [1053, 619] on select "--- Choose one --- Every 2 Weeks Every Week Monthly Semi-Monthly" at bounding box center [828, 615] width 463 height 40
select select "monthly"
click at [597, 595] on select "--- Choose one --- Every 2 Weeks Every Week Monthly Semi-Monthly" at bounding box center [828, 615] width 463 height 40
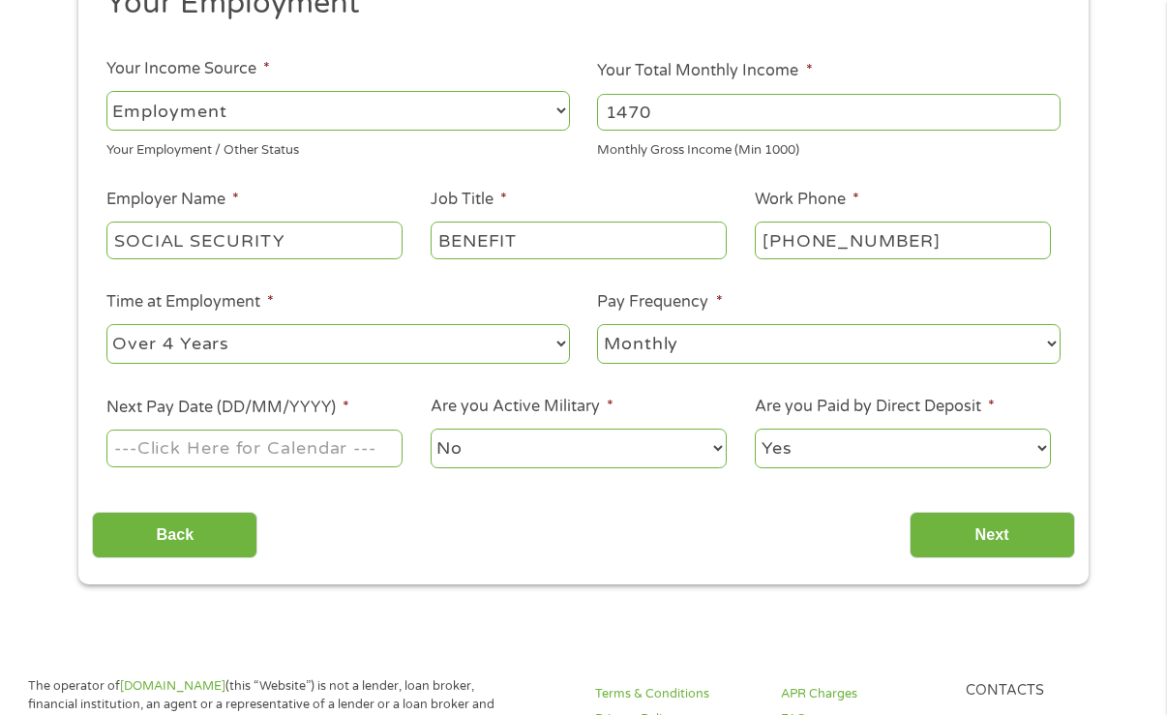
scroll to position [322, 0]
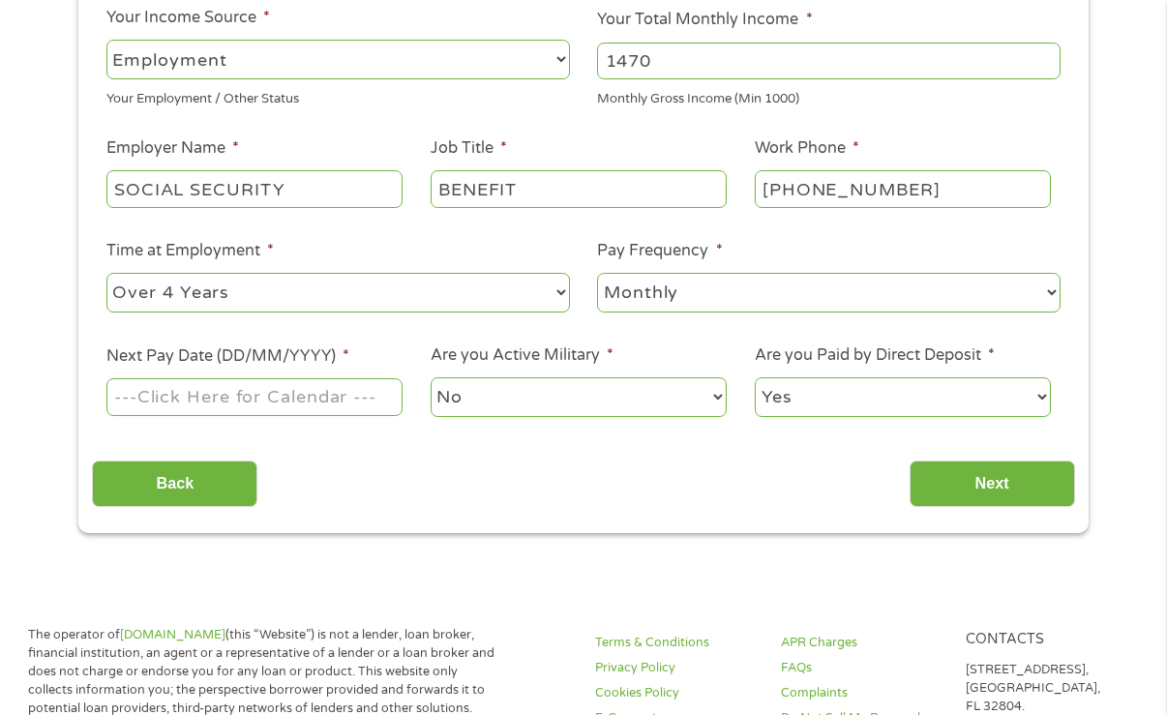
click at [168, 406] on input "Next Pay Date (DD/MM/YYYY) *" at bounding box center [254, 396] width 296 height 37
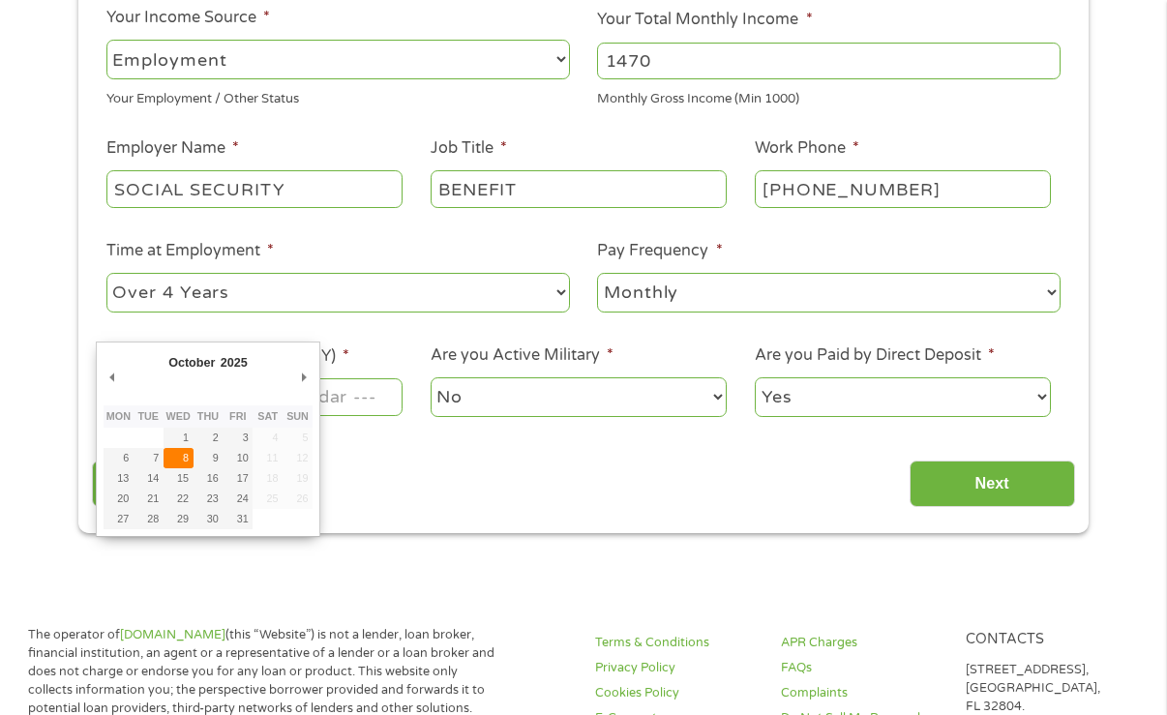
type input "08/10/2025"
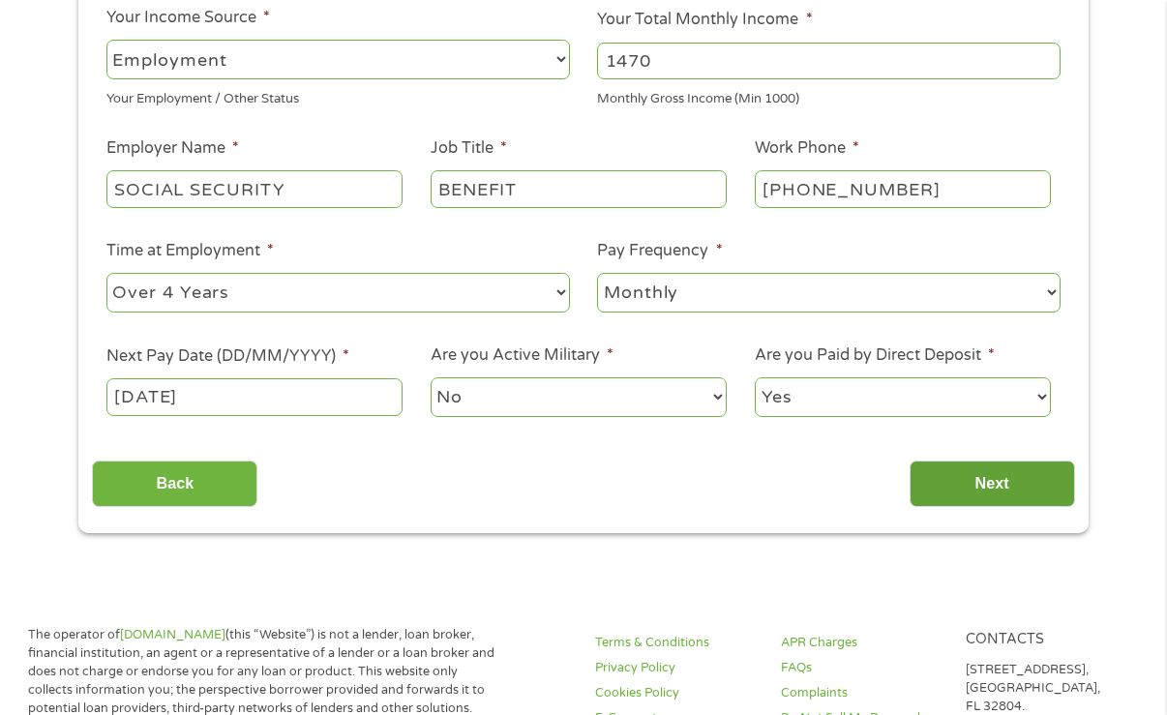
click at [933, 491] on input "Next" at bounding box center [991, 484] width 165 height 47
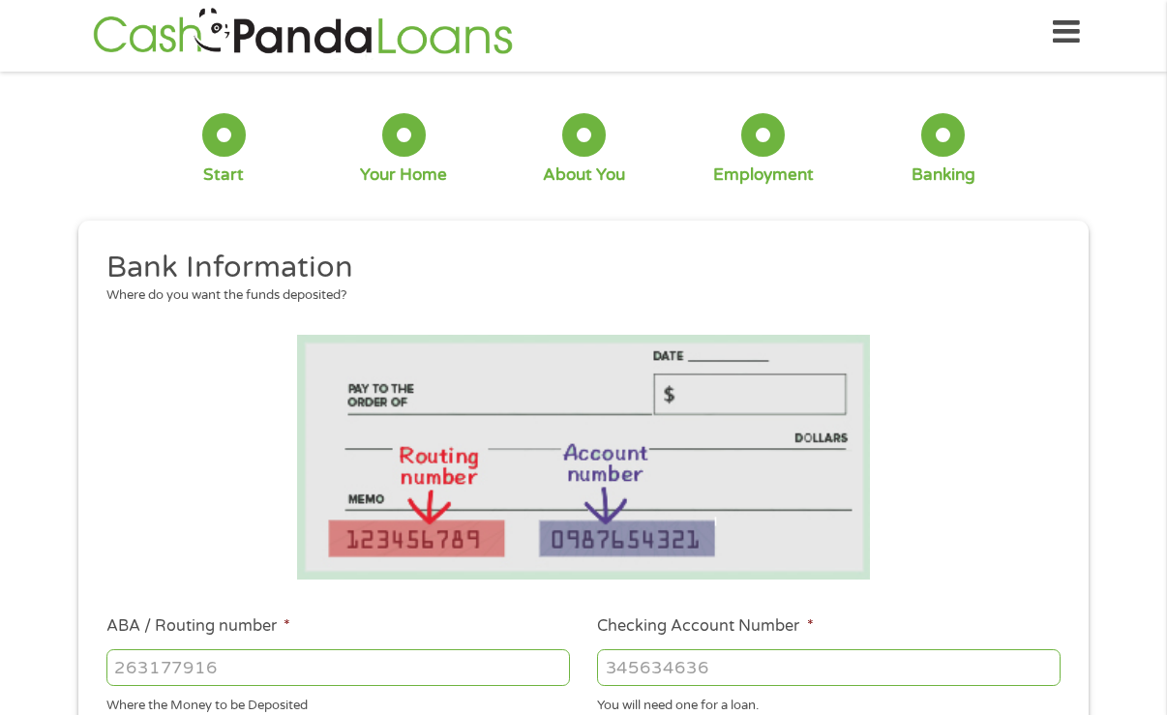
scroll to position [0, 0]
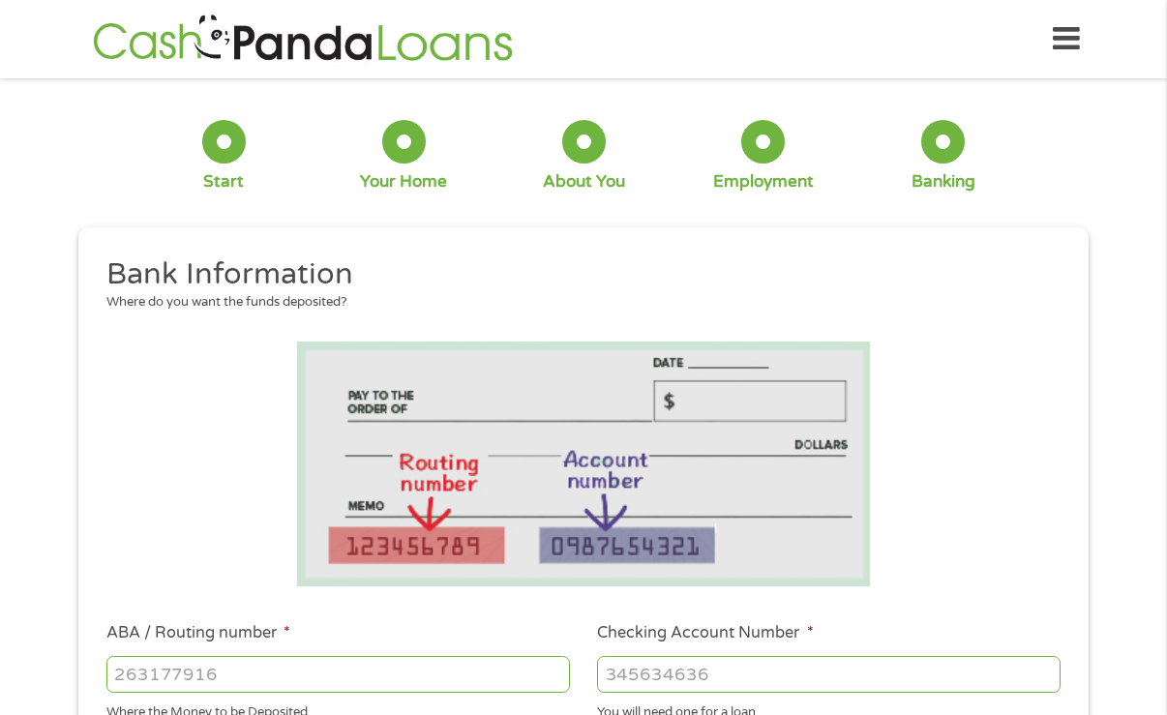
click at [225, 681] on input "ABA / Routing number *" at bounding box center [337, 674] width 463 height 37
type input "011302724"
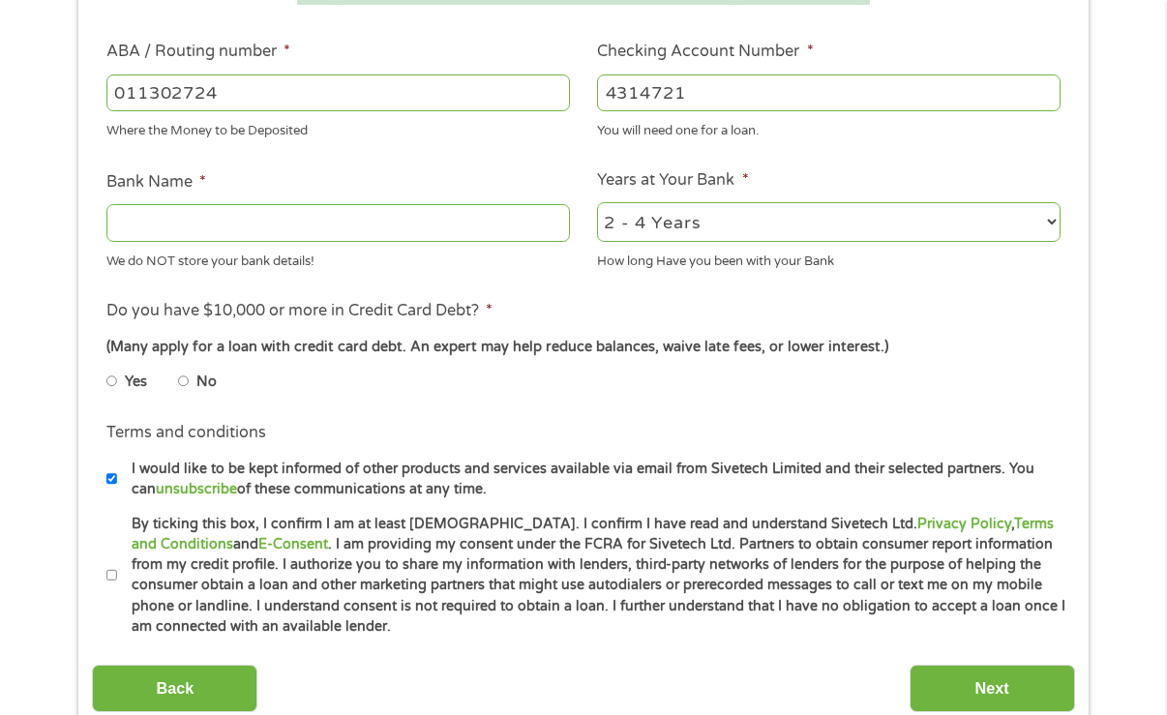
scroll to position [590, 0]
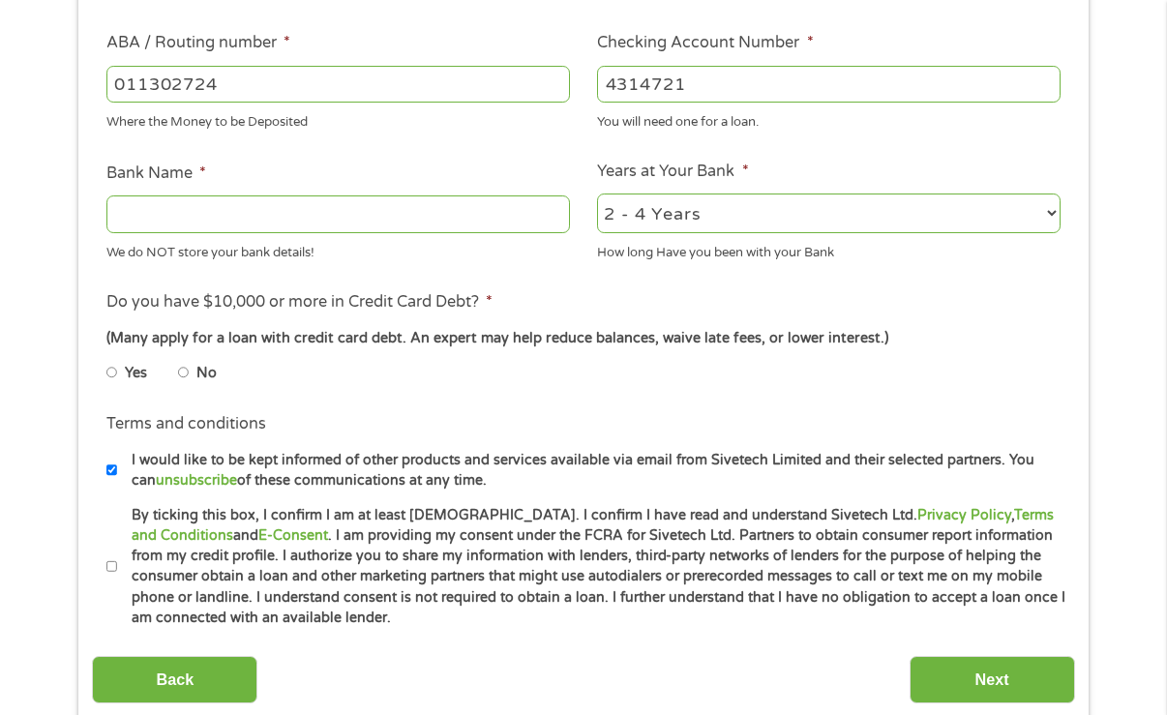
type input "4314721"
click at [183, 374] on input "No" at bounding box center [184, 372] width 12 height 31
radio input "true"
click at [106, 566] on input "By ticking this box, I confirm I am at least 18 years old. I confirm I have rea…" at bounding box center [112, 566] width 12 height 31
checkbox input "true"
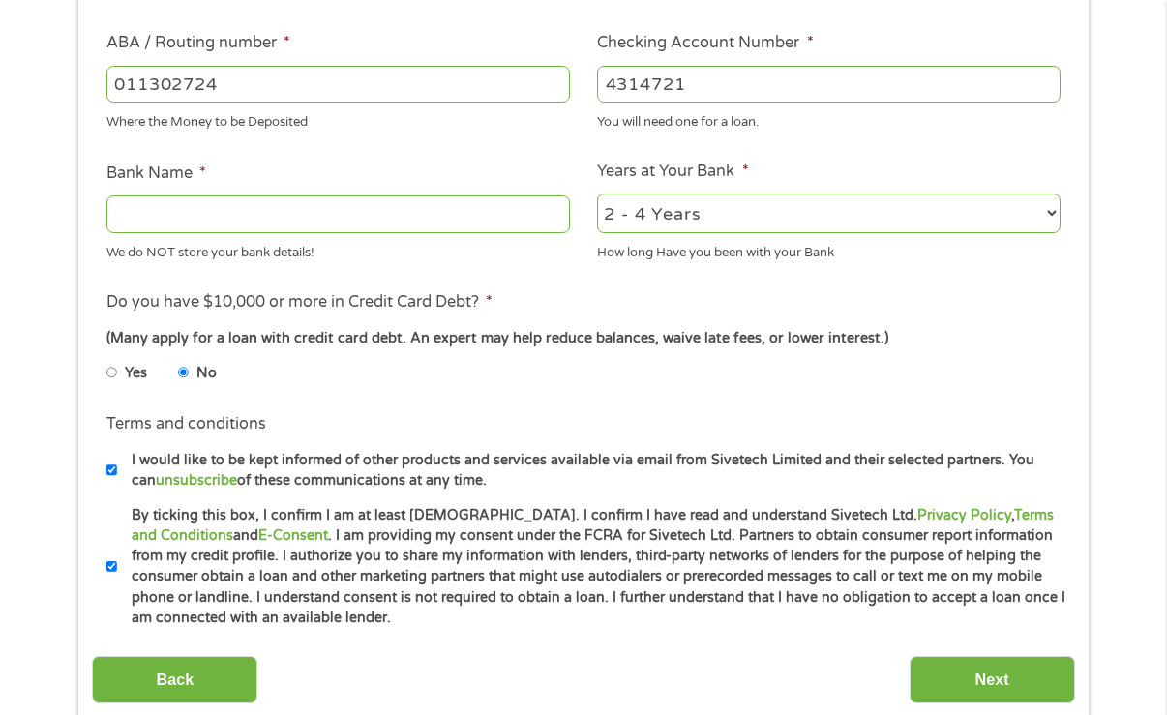
click at [106, 472] on input "I would like to be kept informed of other products and services available via e…" at bounding box center [112, 470] width 12 height 31
checkbox input "false"
click at [973, 680] on input "Next" at bounding box center [991, 679] width 165 height 47
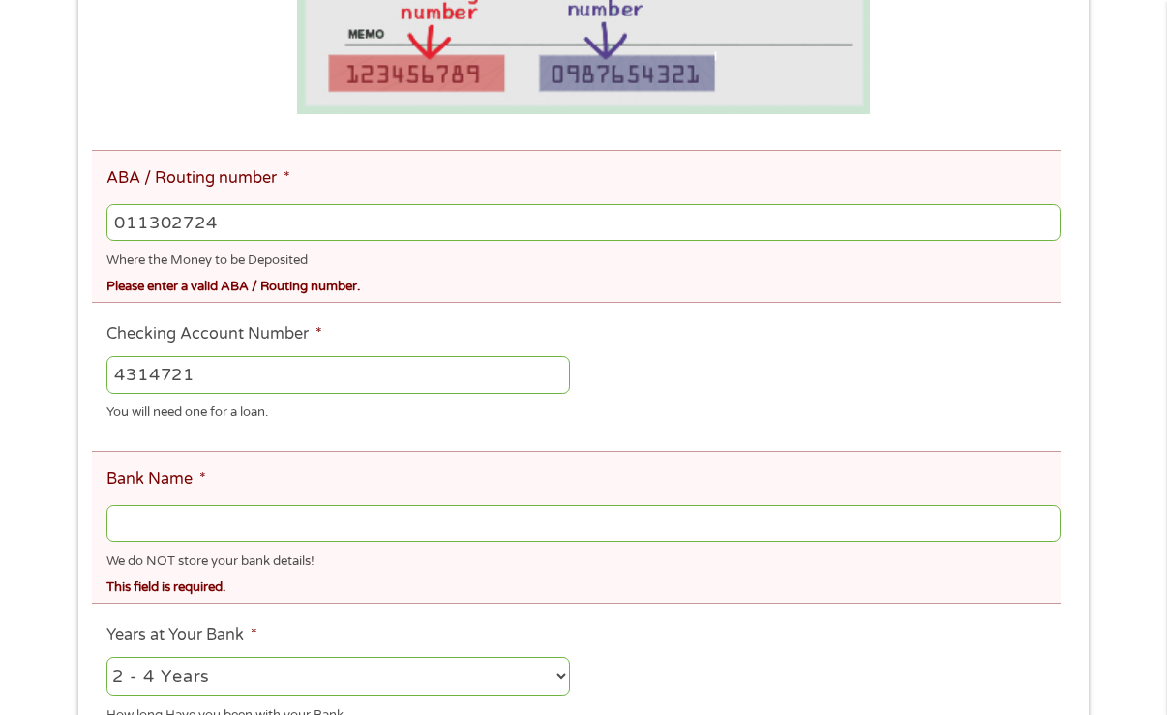
scroll to position [559, 0]
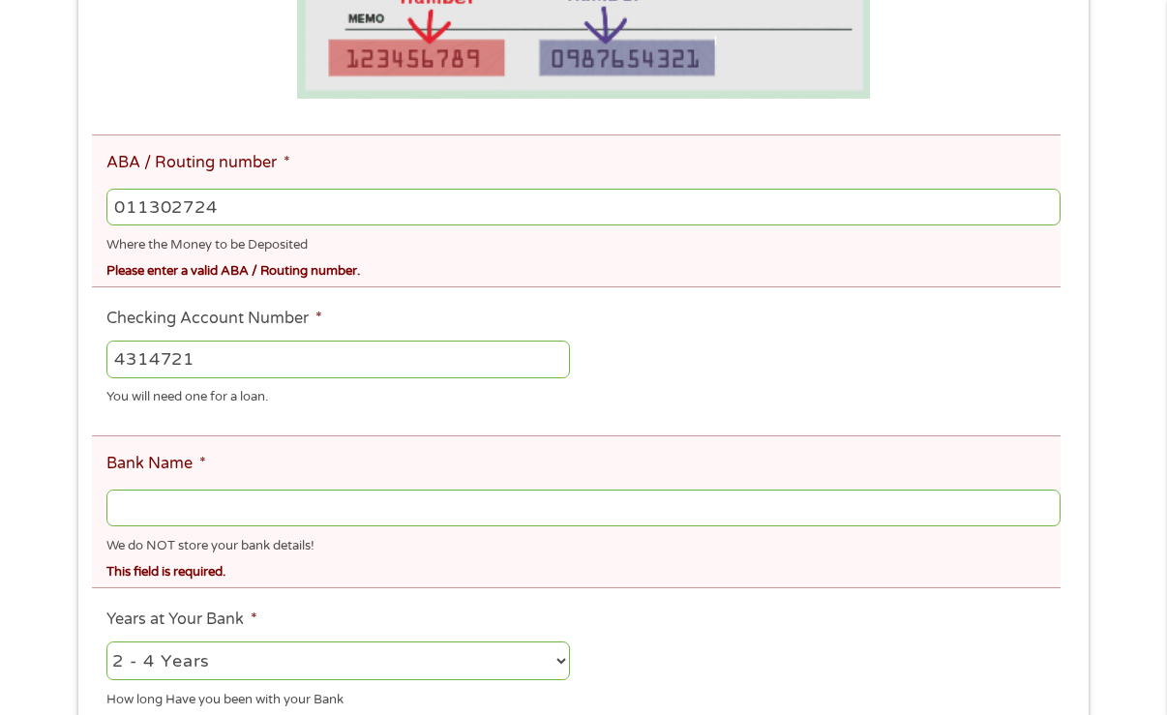
click at [176, 506] on input "Bank Name *" at bounding box center [583, 508] width 954 height 37
type input "ENTERPRISE BANK"
click at [557, 660] on select "2 - 4 Years 6 - 12 Months 1 - 2 Years Over 4 Years" at bounding box center [337, 661] width 463 height 40
select select "60months"
click at [106, 641] on select "2 - 4 Years 6 - 12 Months 1 - 2 Years Over 4 Years" at bounding box center [337, 661] width 463 height 40
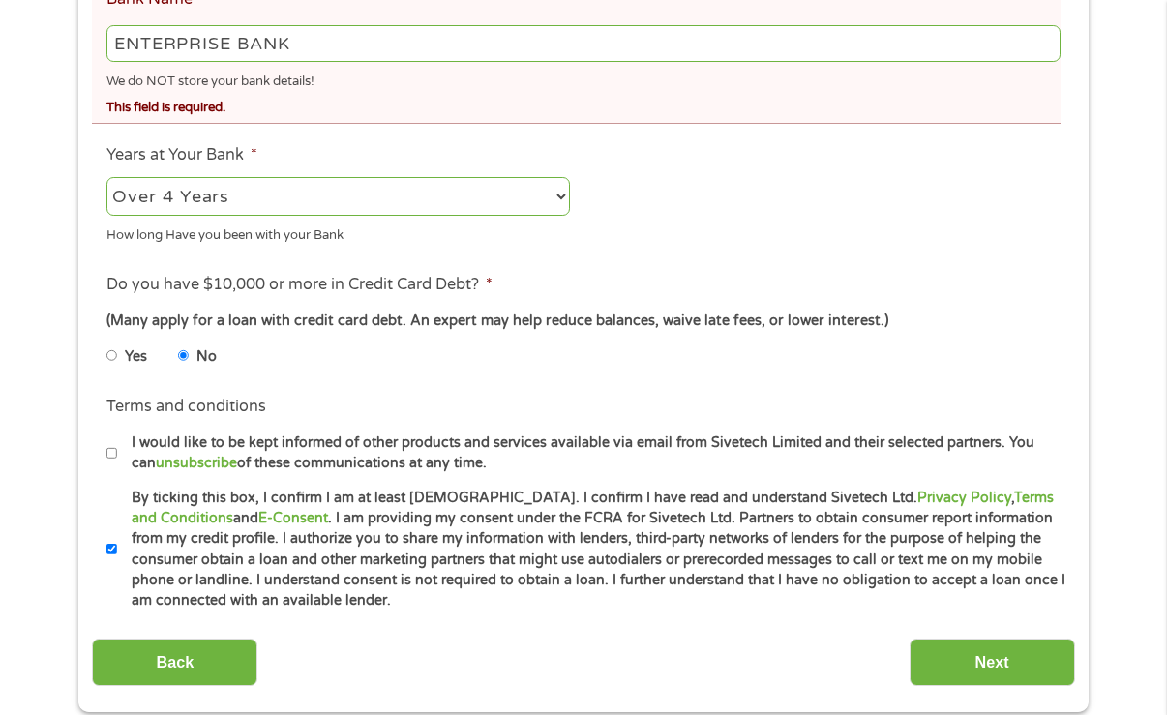
scroll to position [1061, 0]
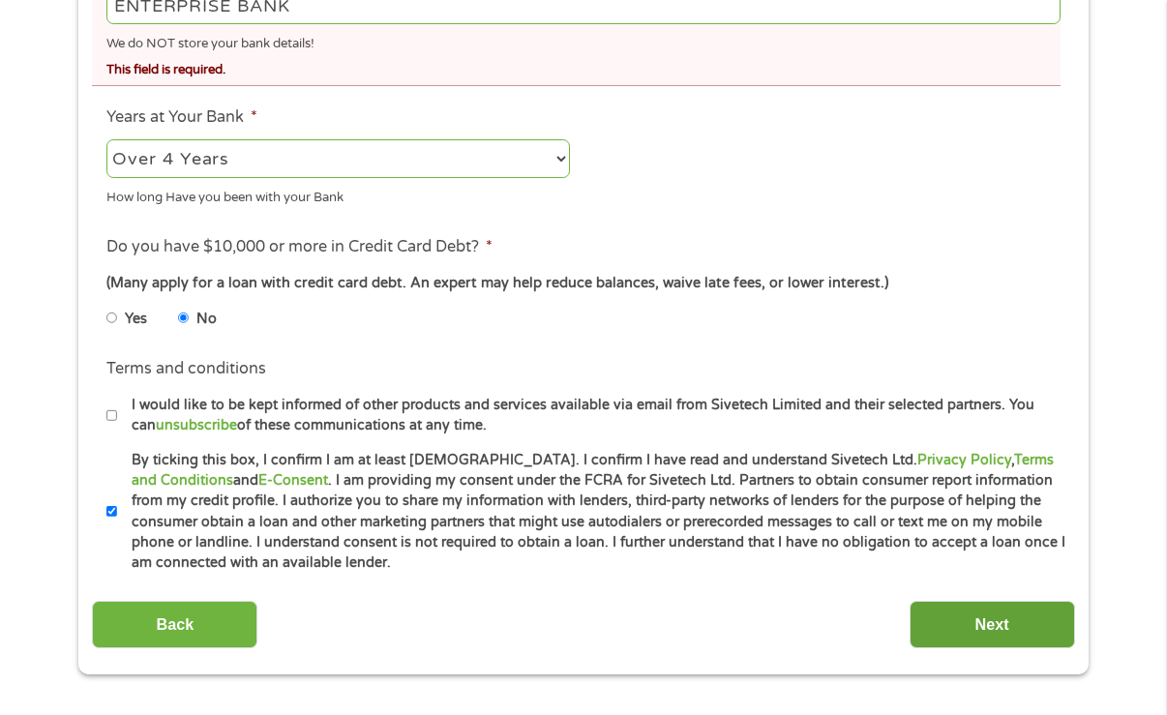
click at [965, 636] on input "Next" at bounding box center [991, 624] width 165 height 47
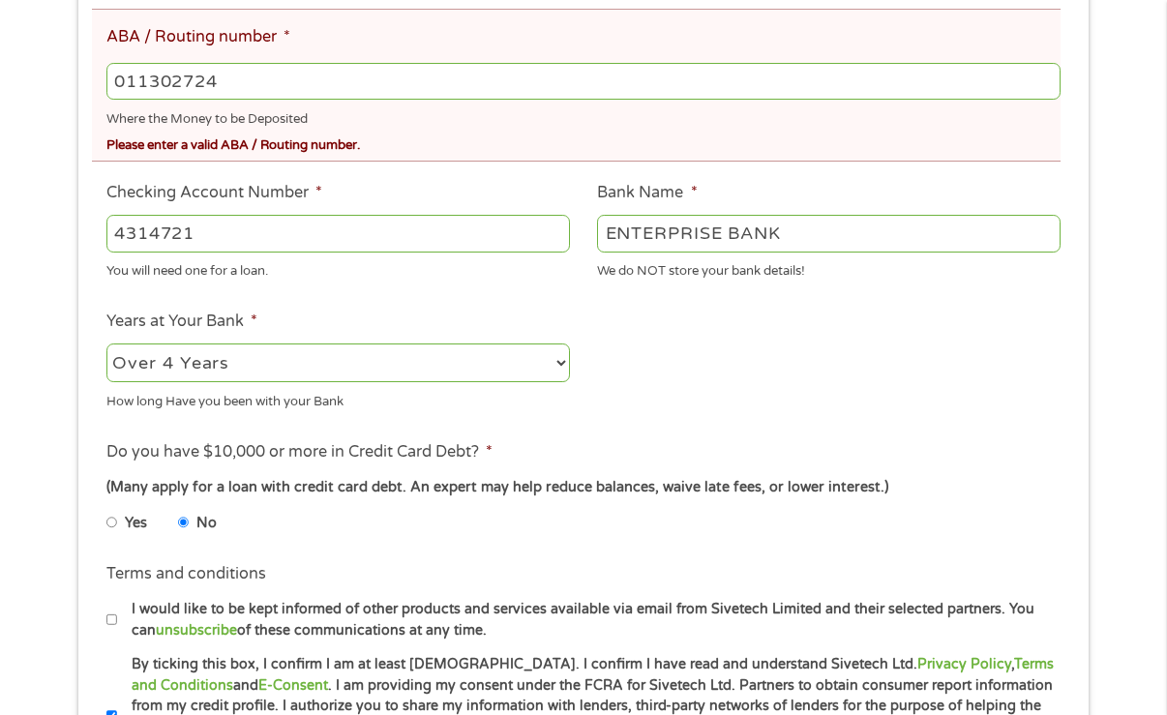
scroll to position [690, 0]
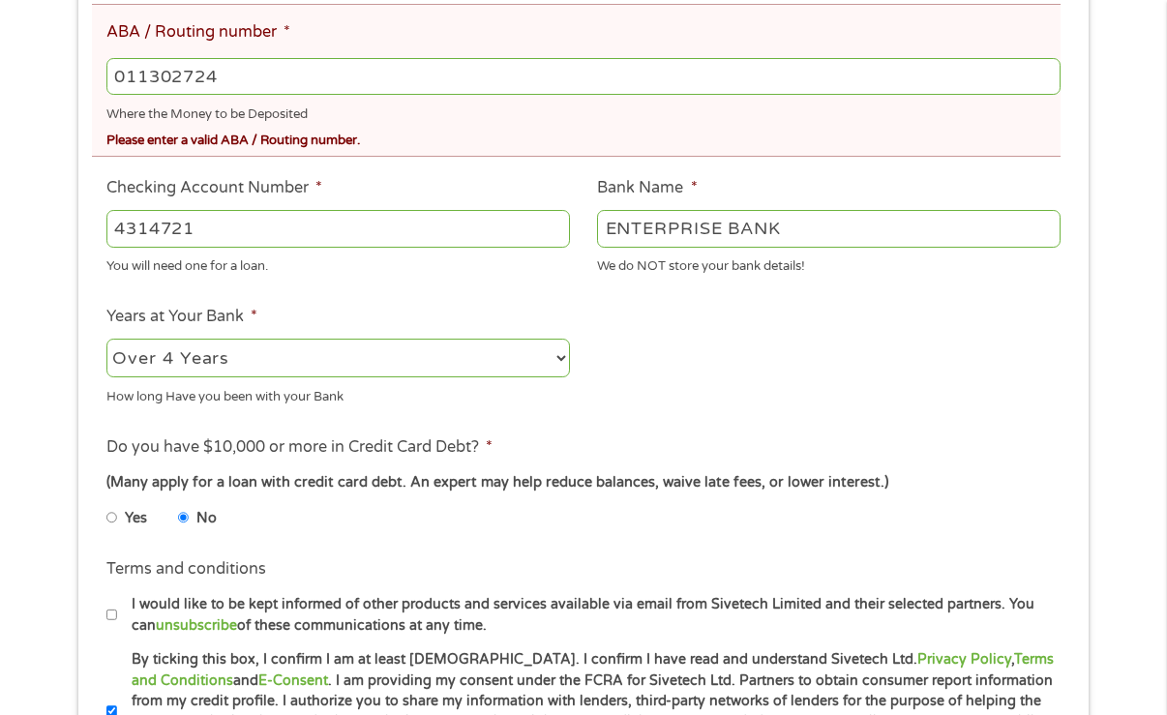
click at [164, 74] on input "011302724" at bounding box center [583, 76] width 954 height 37
type input "011320724"
click at [111, 619] on input "I would like to be kept informed of other products and services available via e…" at bounding box center [112, 615] width 12 height 31
checkbox input "true"
click at [158, 74] on input "011320724" at bounding box center [583, 76] width 954 height 37
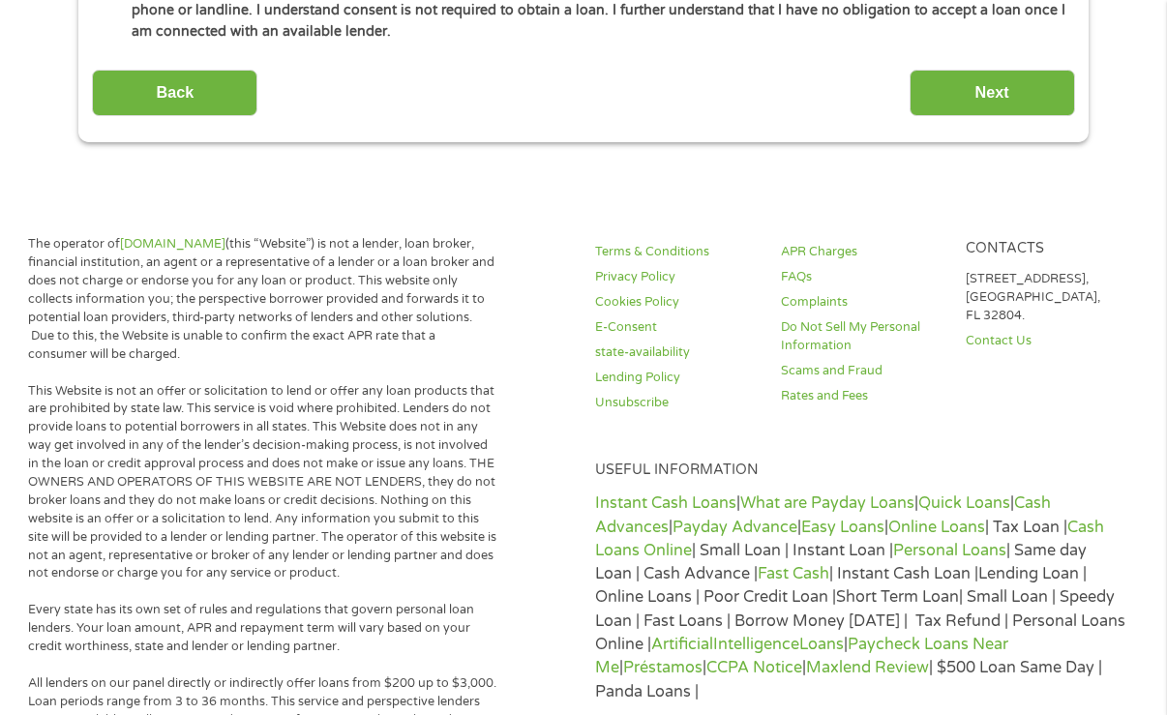
scroll to position [1426, 0]
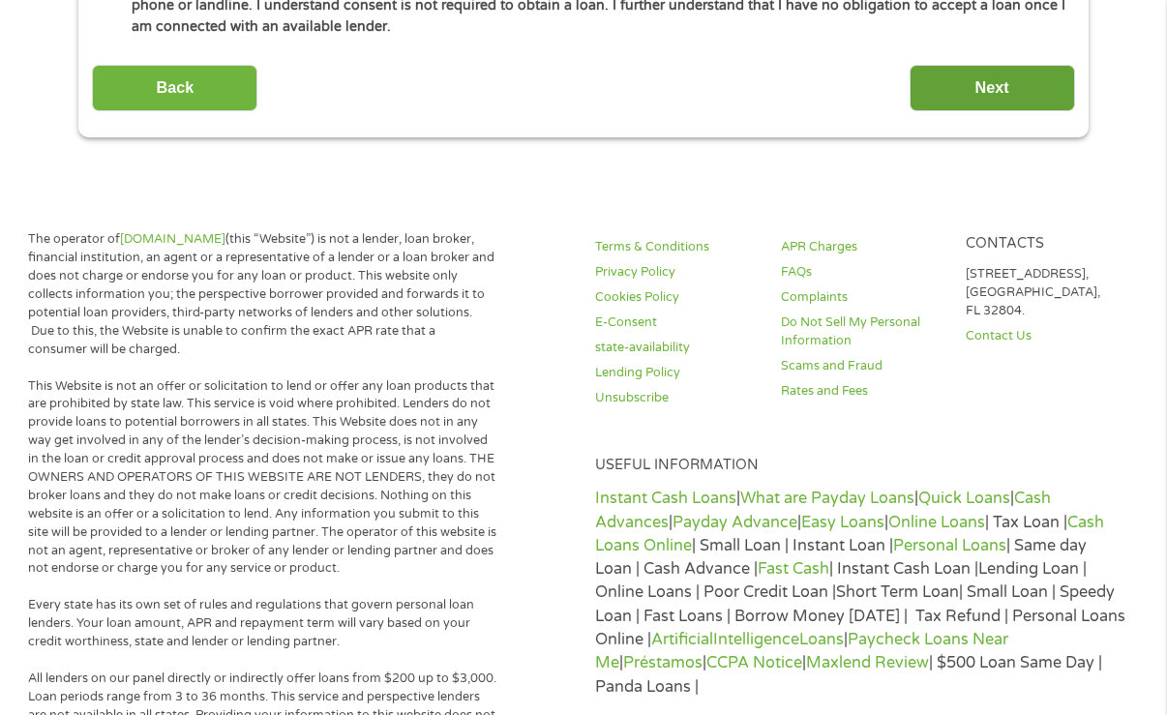
type input "011302724"
click at [934, 100] on input "Next" at bounding box center [991, 88] width 165 height 47
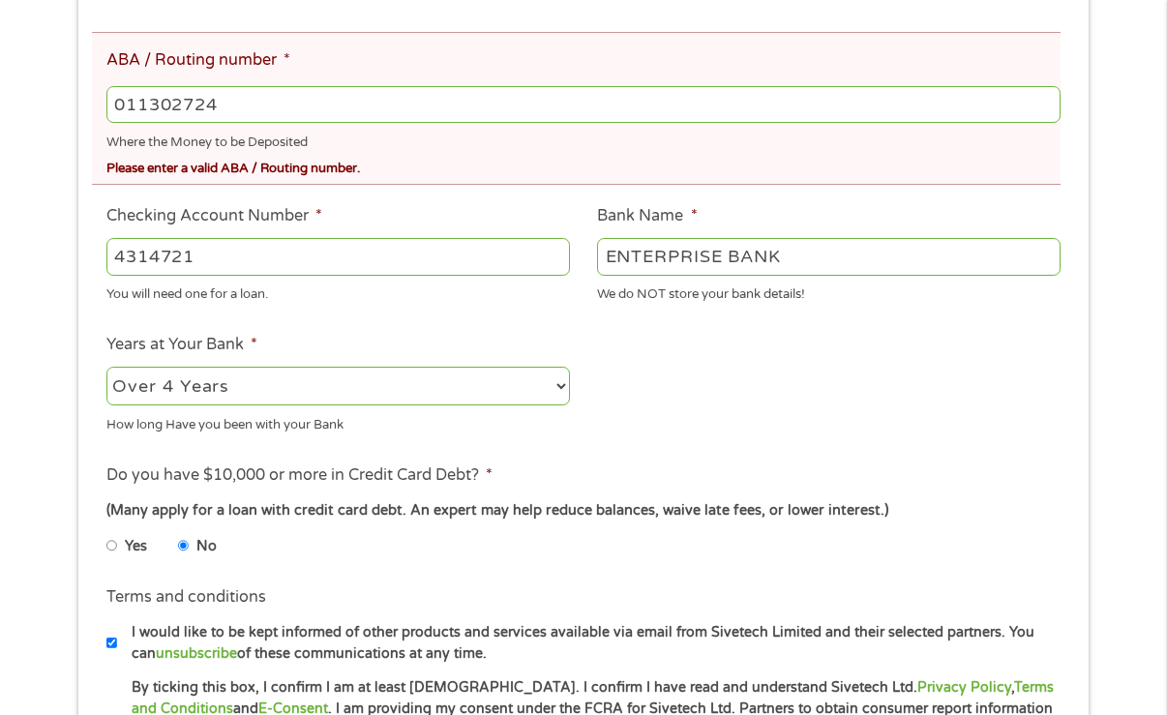
scroll to position [690, 0]
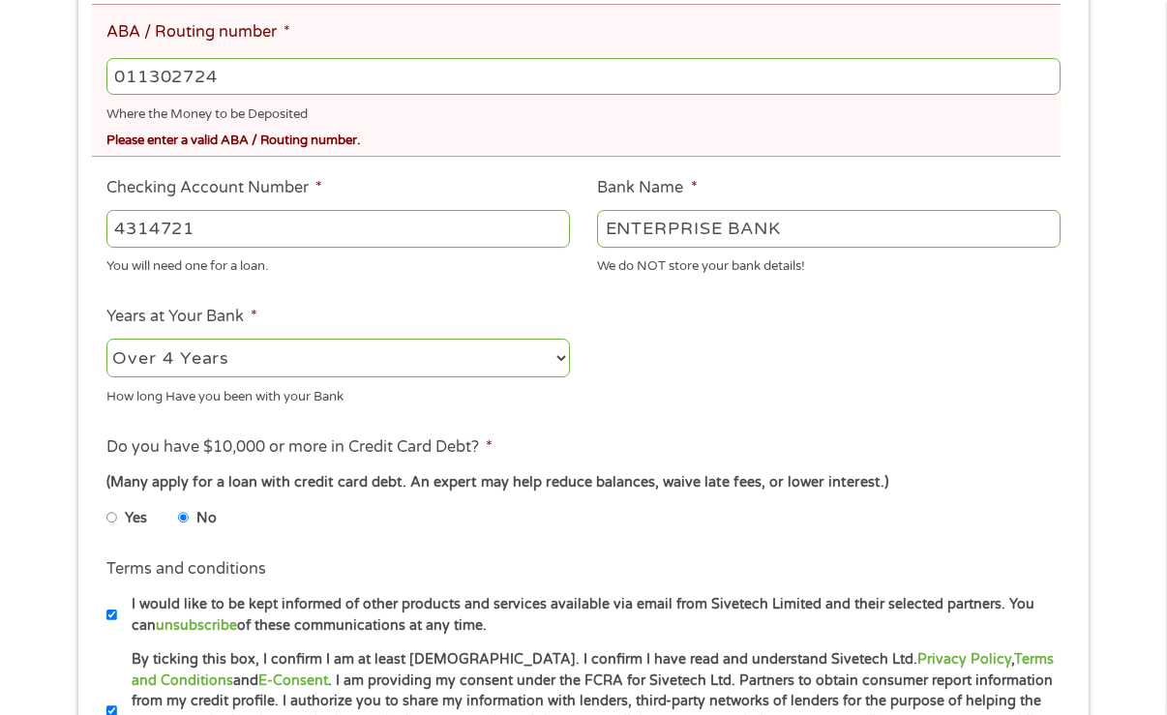
click at [1143, 257] on div "There was a problem with your submission. Please review the fields below. 1 Sta…" at bounding box center [583, 138] width 1167 height 1472
click at [161, 78] on input "011302724" at bounding box center [583, 76] width 954 height 37
click at [160, 78] on input "011302724" at bounding box center [583, 76] width 954 height 37
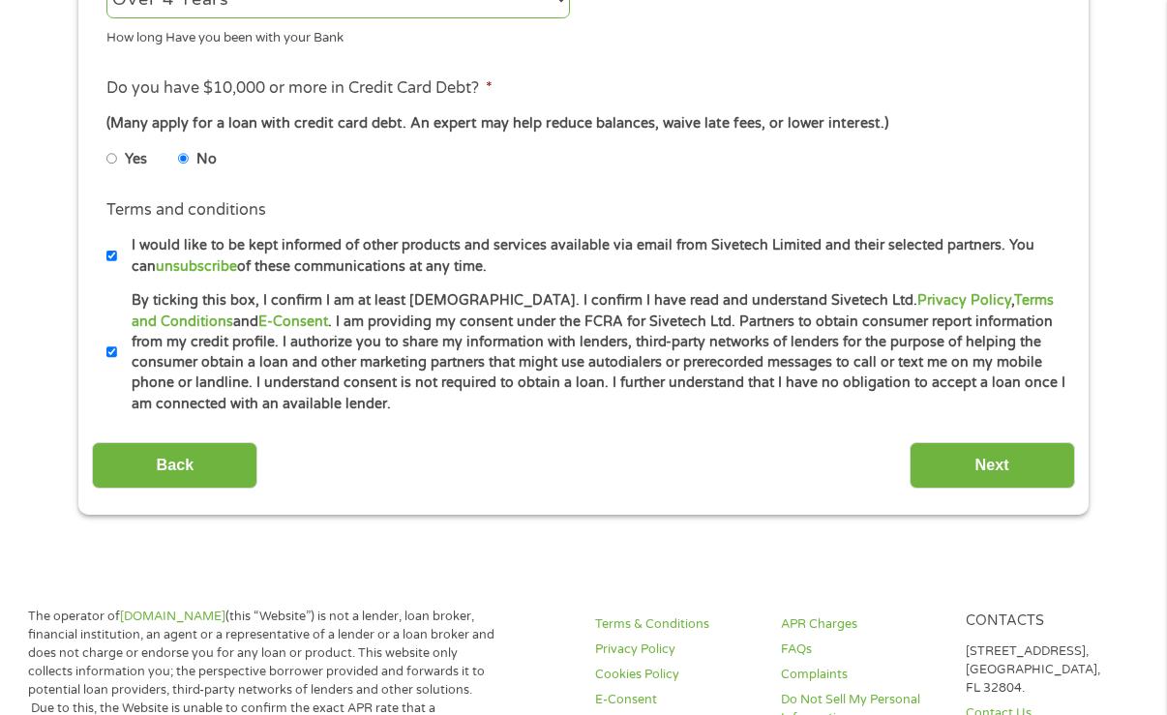
scroll to position [1147, 0]
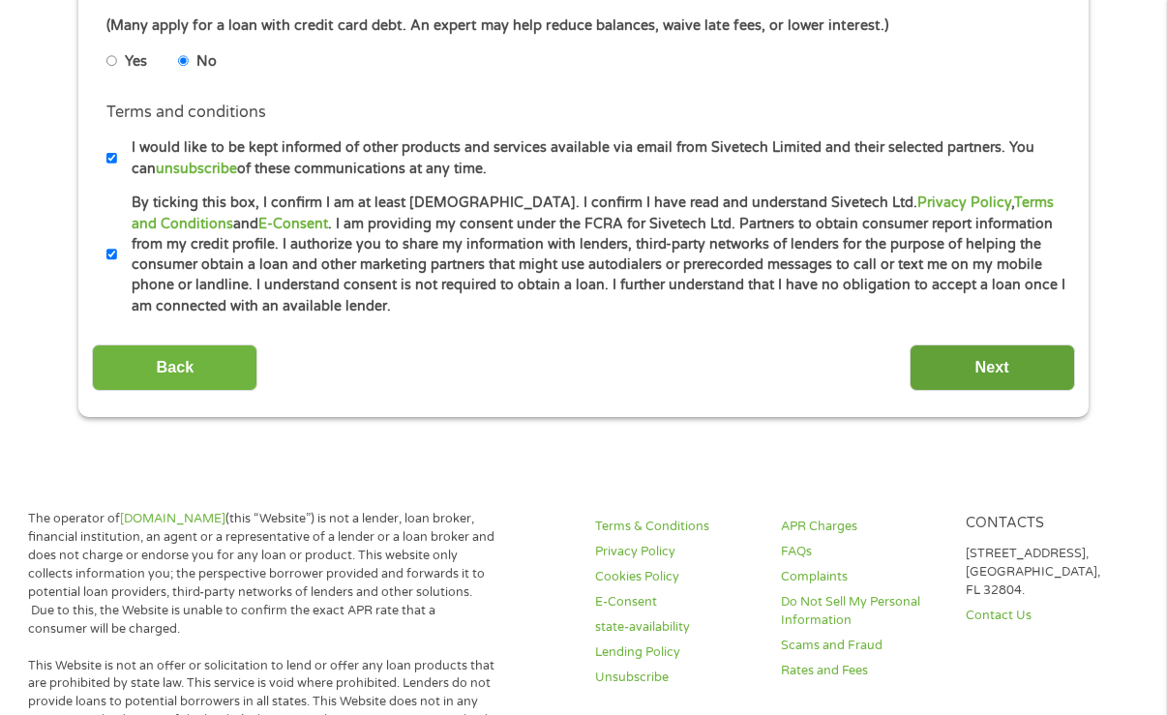
type input "011320724"
click at [955, 362] on input "Next" at bounding box center [991, 367] width 165 height 47
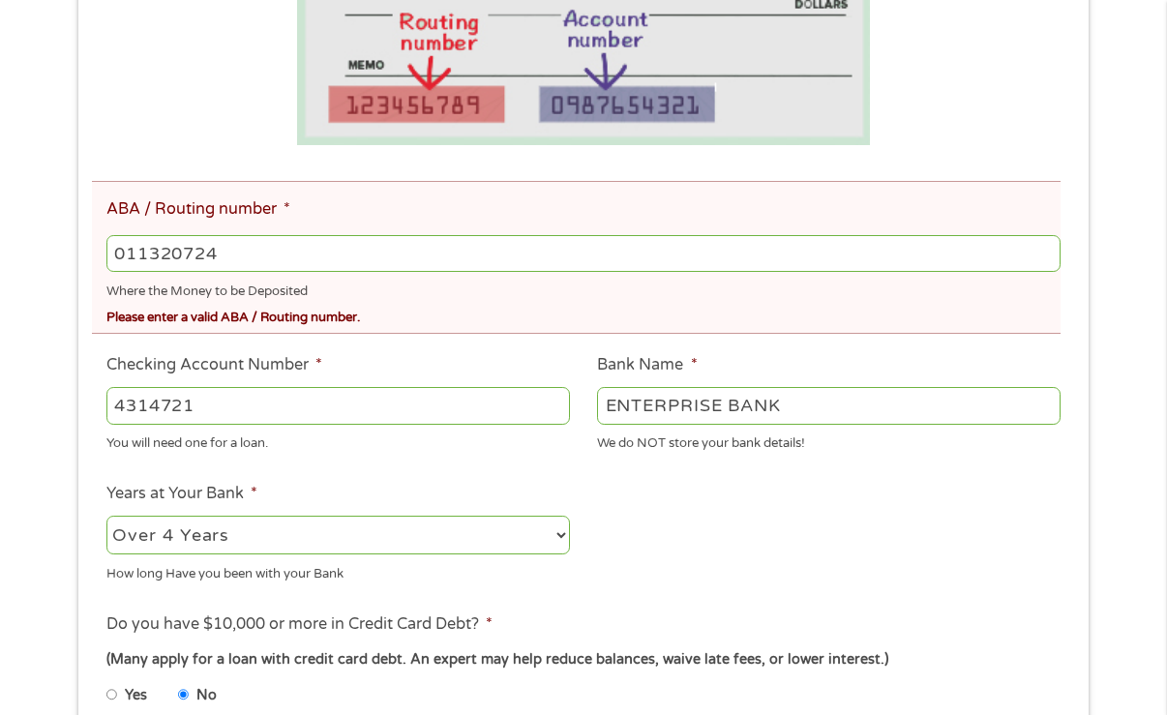
scroll to position [578, 0]
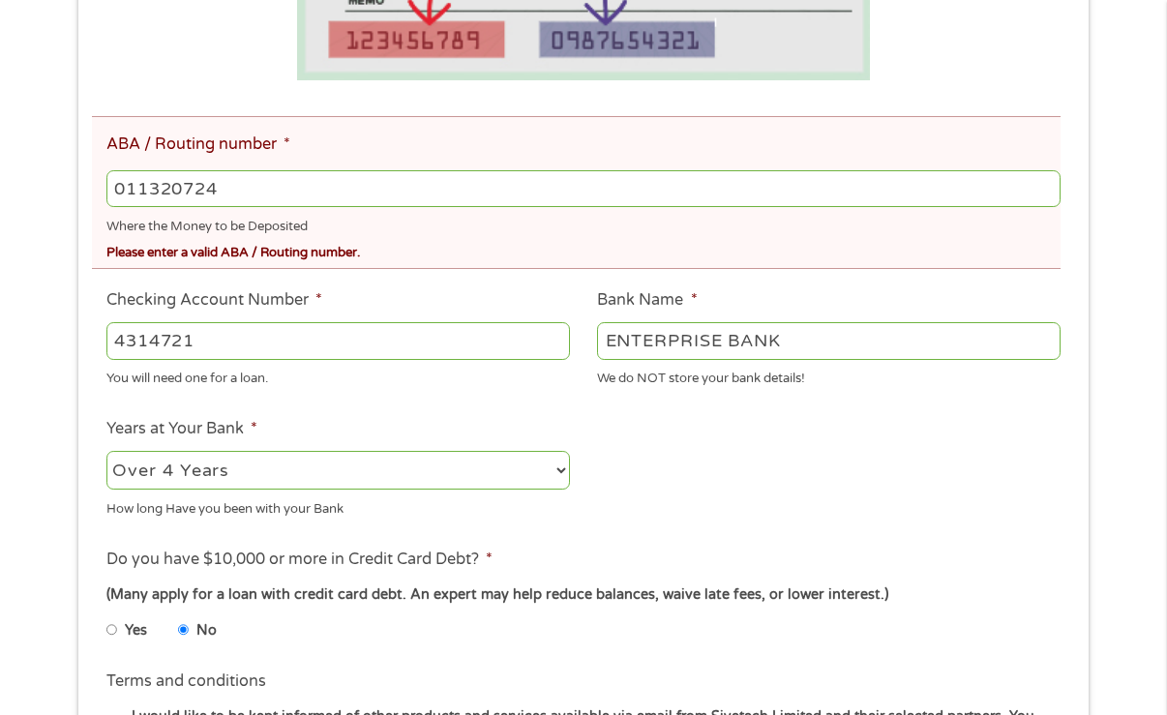
click at [184, 194] on input "011320724" at bounding box center [583, 188] width 954 height 37
type input "4"
click at [163, 194] on input "01132724" at bounding box center [583, 188] width 954 height 37
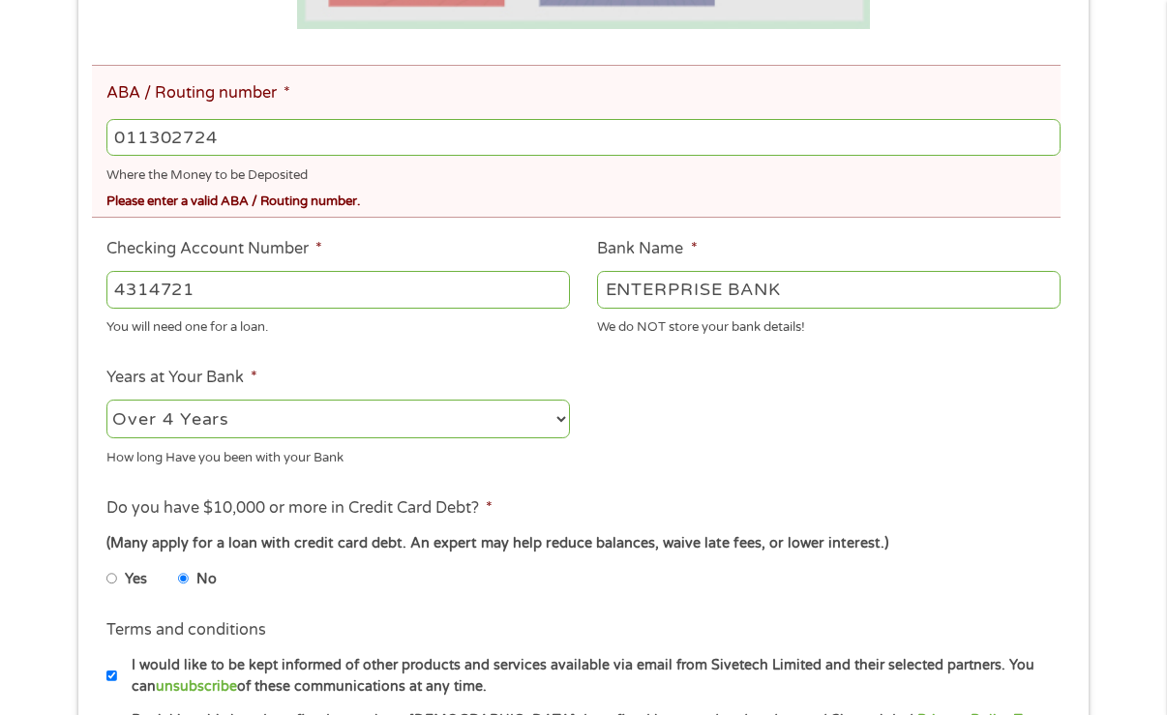
click at [216, 134] on input "011302724" at bounding box center [583, 137] width 954 height 37
type input "011302742"
type input "ENTERPRISE BANK TRUST CO"
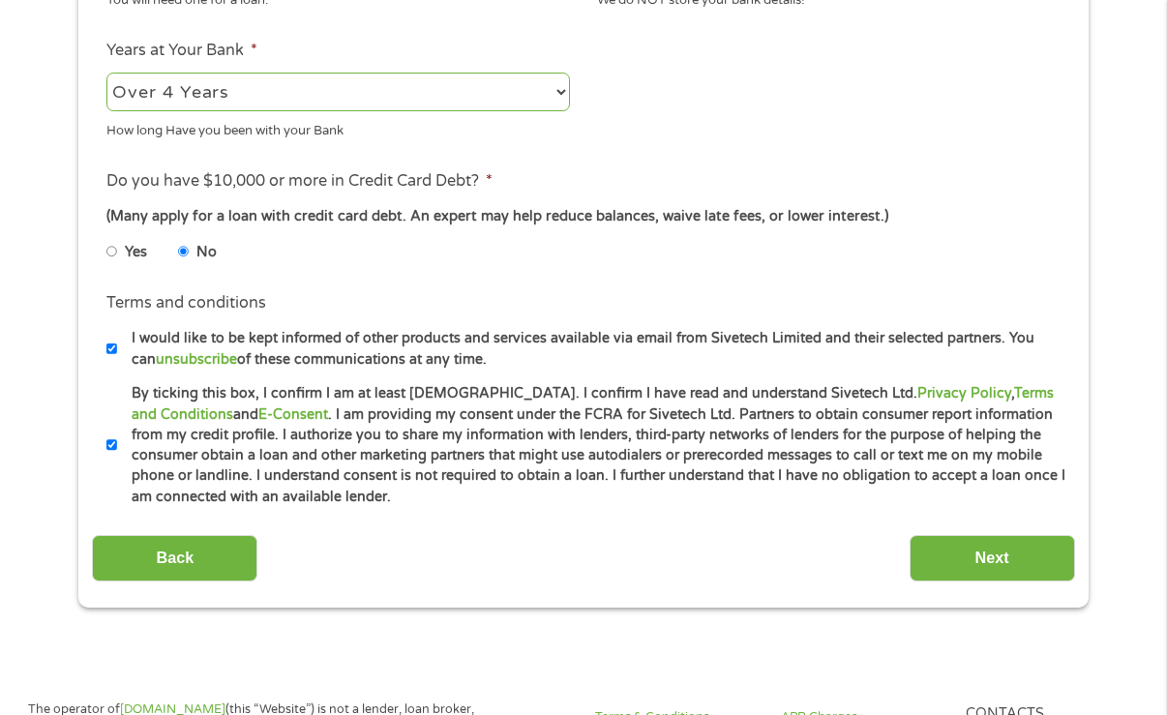
scroll to position [965, 0]
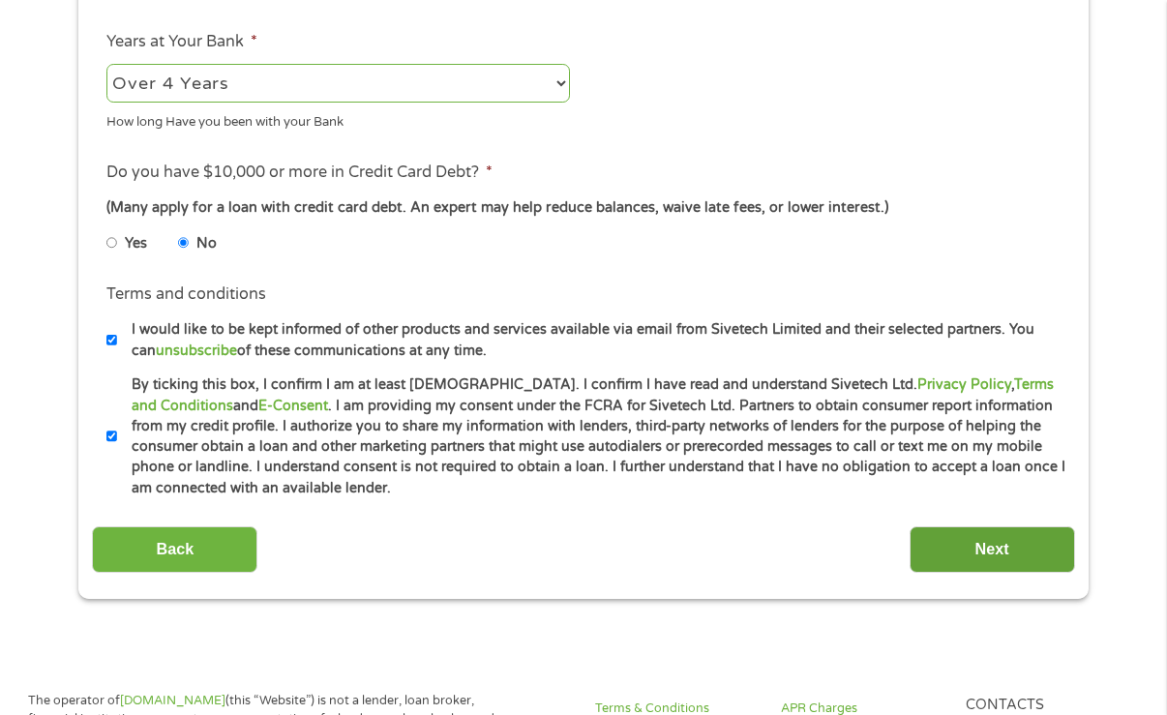
type input "011302742"
click at [936, 538] on input "Next" at bounding box center [991, 549] width 165 height 47
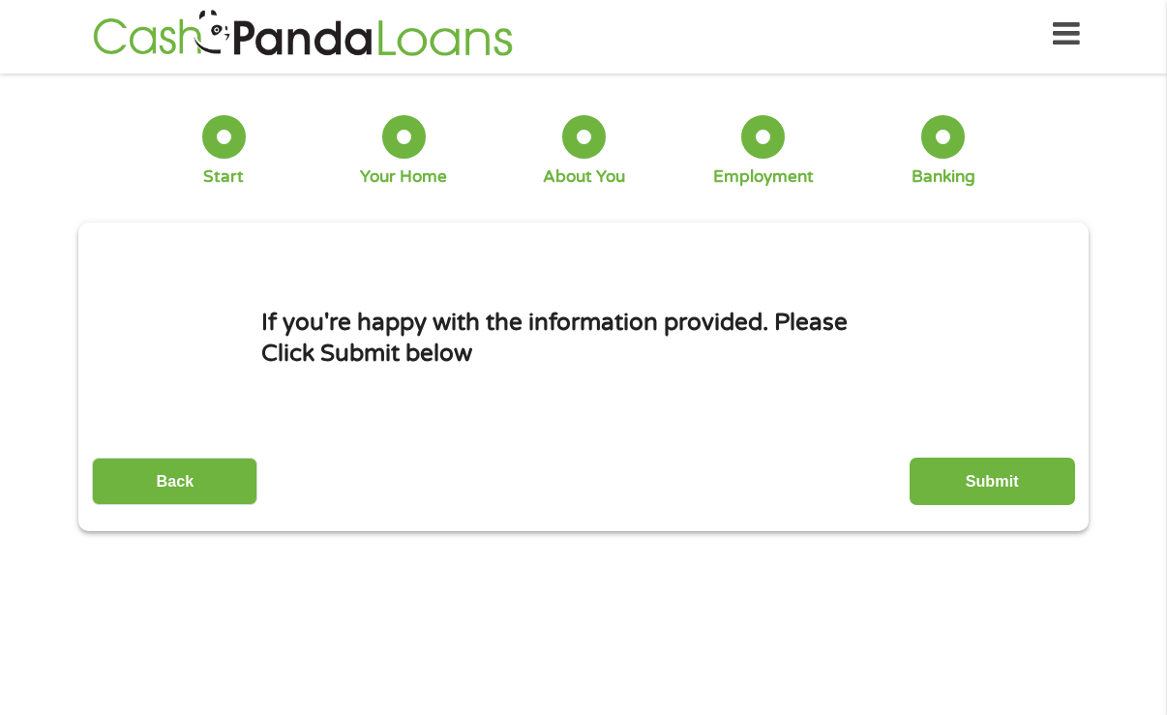
scroll to position [0, 0]
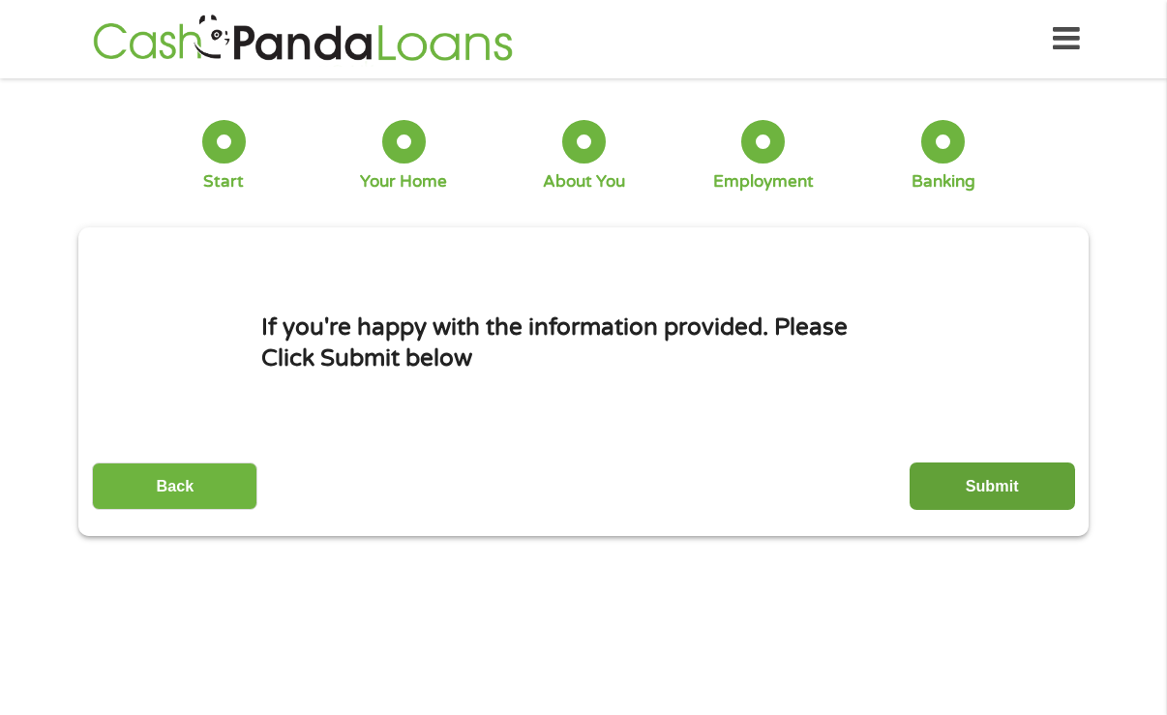
click at [923, 488] on input "Submit" at bounding box center [991, 485] width 165 height 47
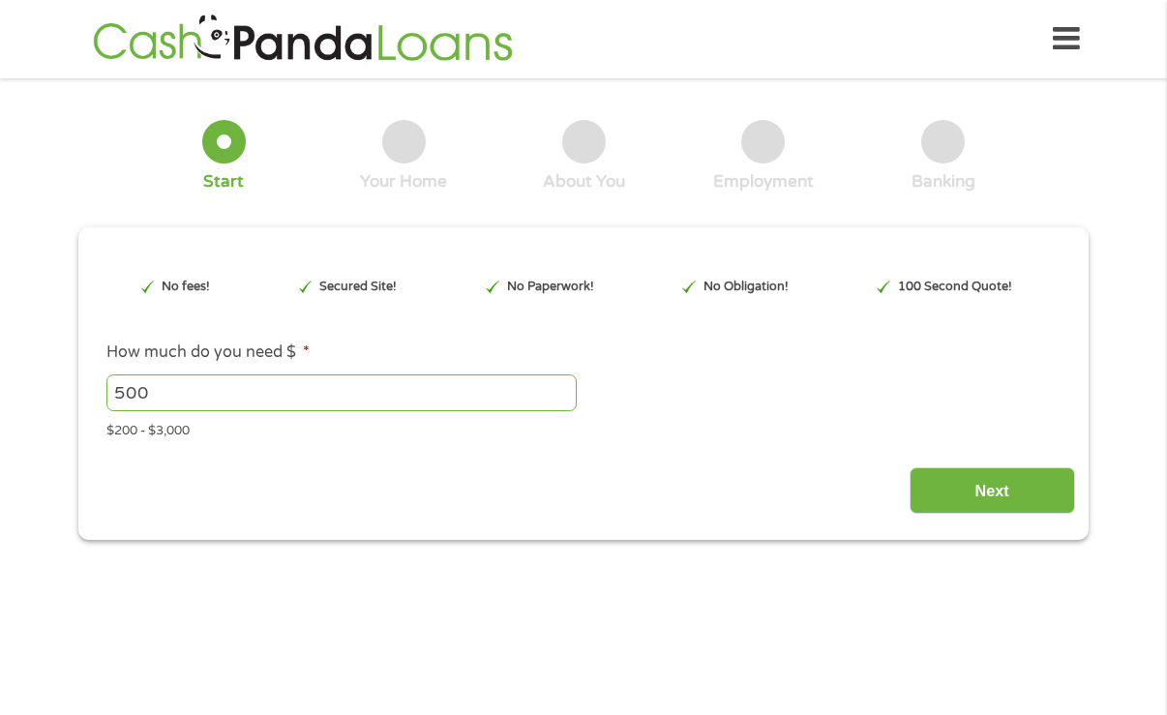
scroll to position [8, 8]
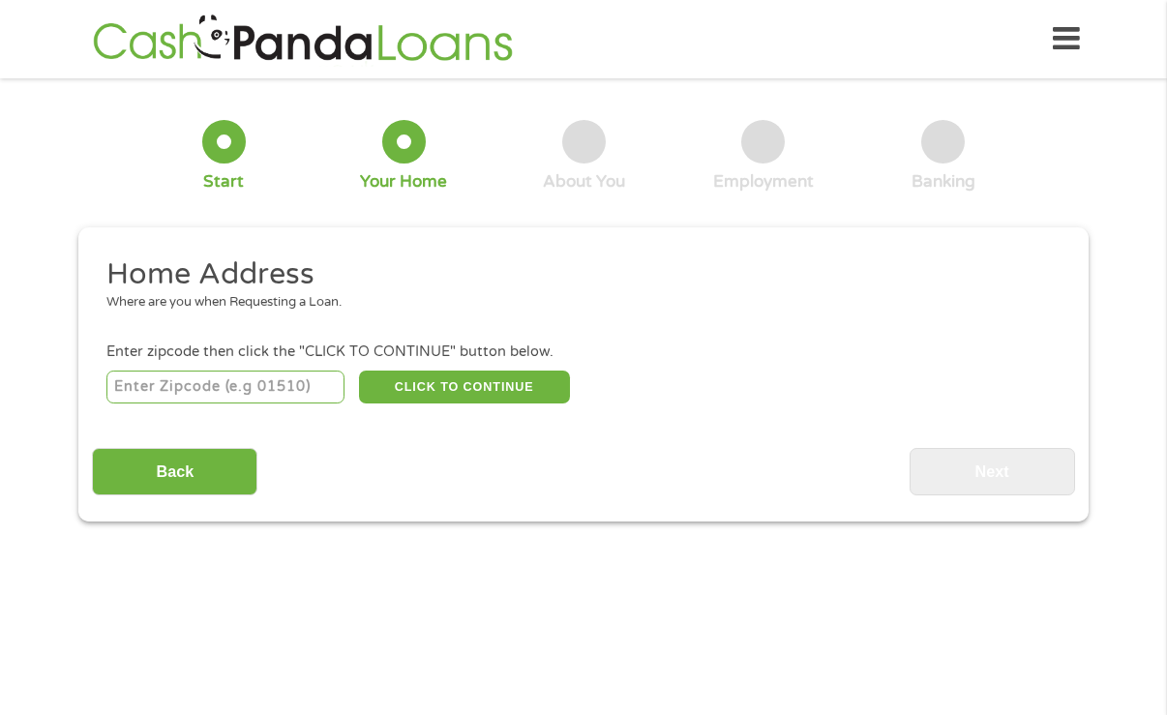
click at [197, 396] on input "number" at bounding box center [225, 387] width 239 height 33
type input "01854"
click at [379, 386] on button "CLICK TO CONTINUE" at bounding box center [464, 387] width 211 height 33
type input "01854"
type input "[PERSON_NAME]"
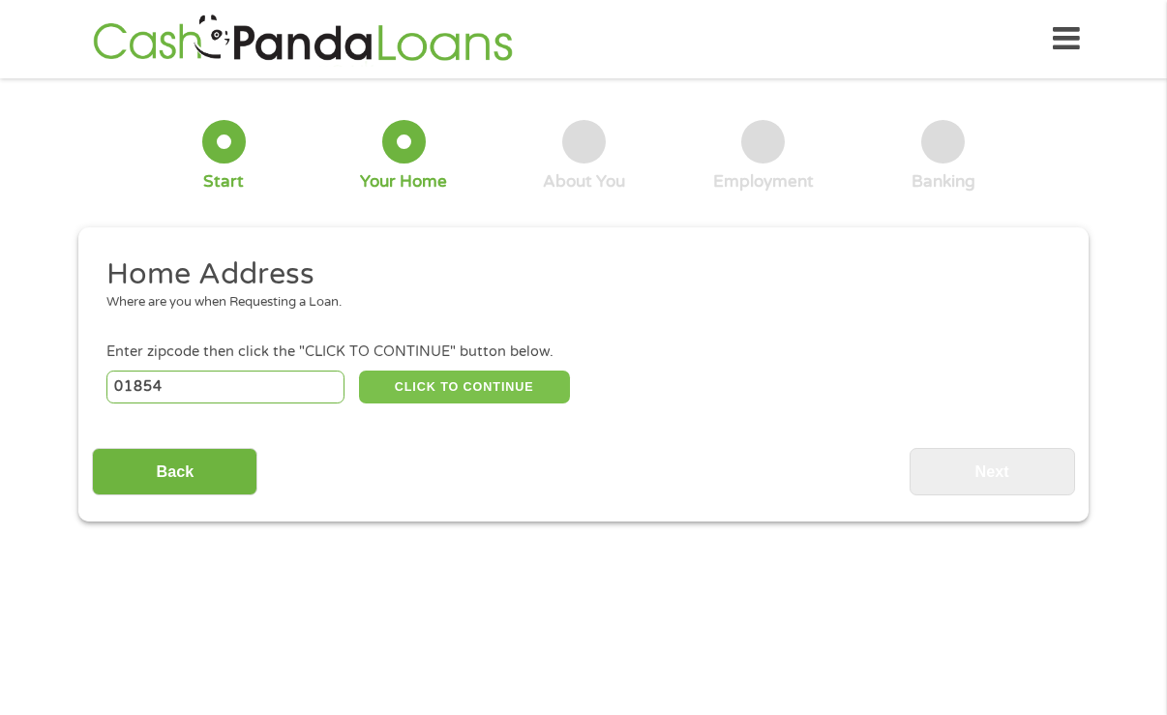
select select "[US_STATE]"
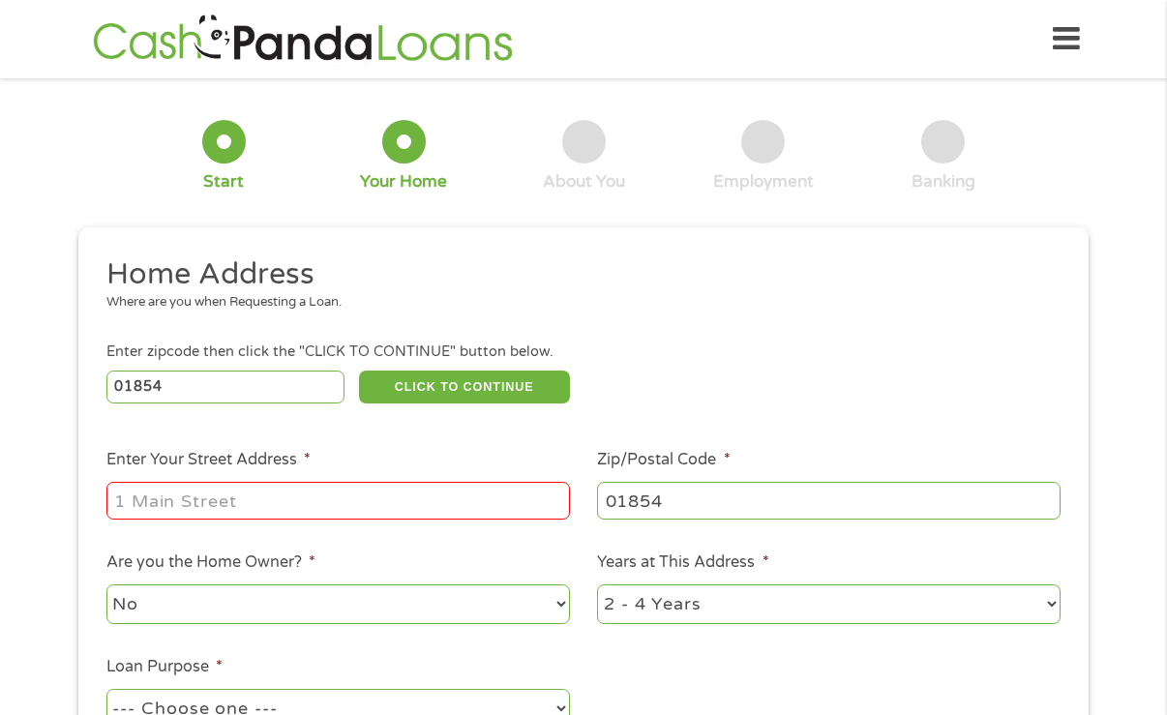
click at [235, 501] on input "Enter Your Street Address *" at bounding box center [337, 500] width 463 height 37
type input "59 fOURTH"
